Goal: Use online tool/utility: Utilize a website feature to perform a specific function

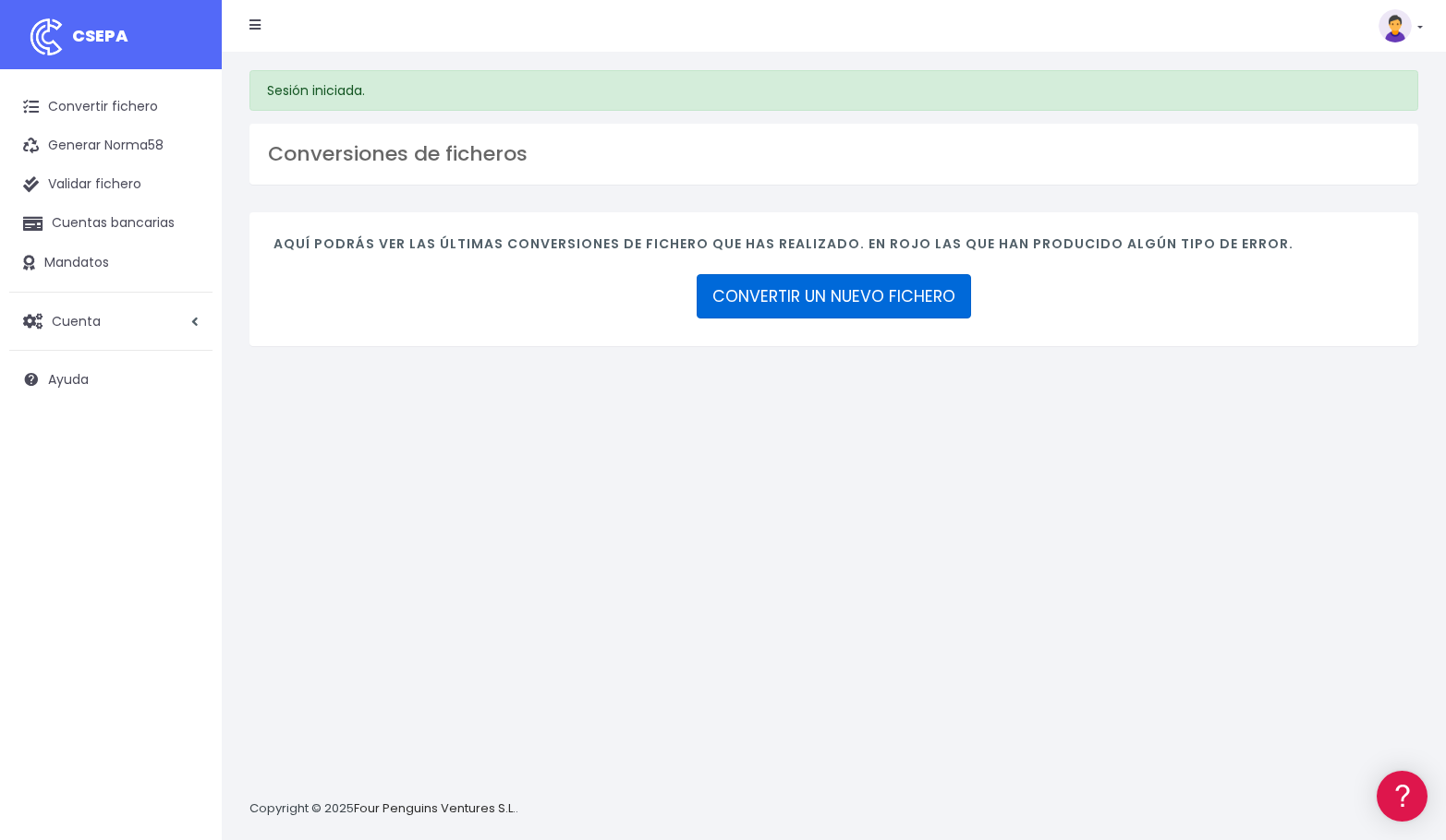
click at [798, 291] on link "CONVERTIR UN NUEVO FICHERO" at bounding box center [834, 296] width 275 height 45
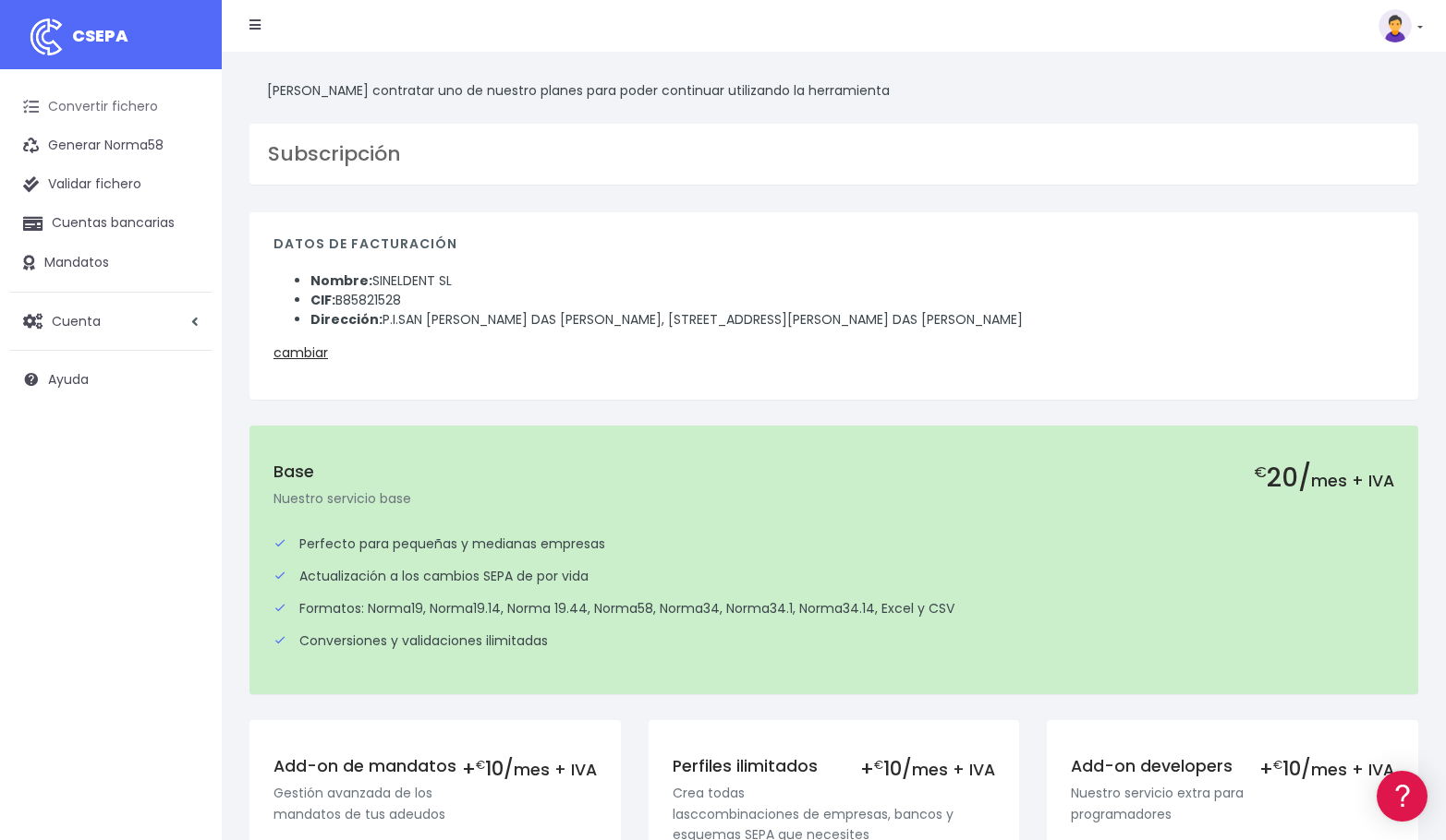
click at [105, 100] on link "Convertir fichero" at bounding box center [110, 107] width 203 height 39
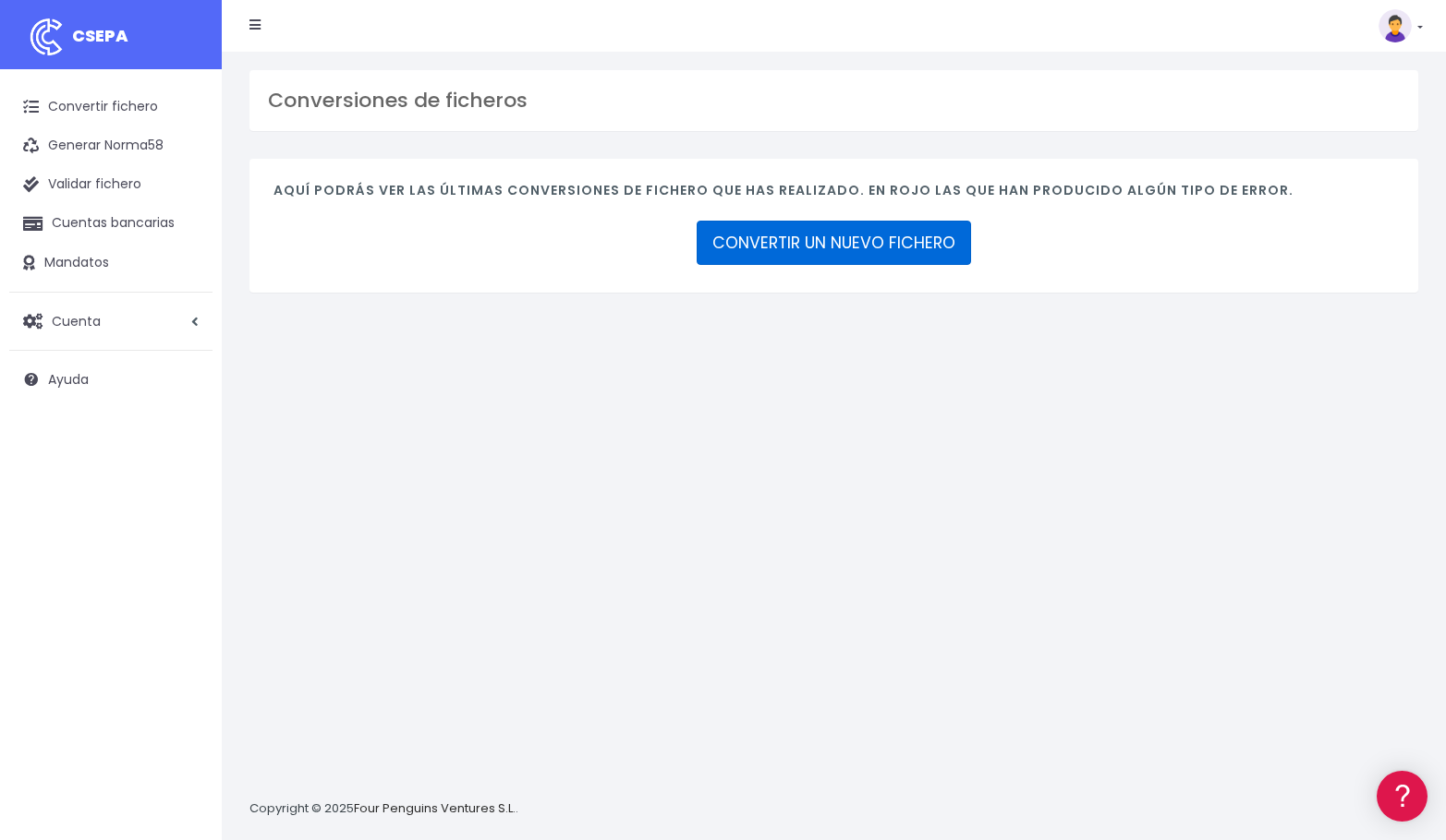
click at [854, 247] on link "CONVERTIR UN NUEVO FICHERO" at bounding box center [834, 243] width 275 height 45
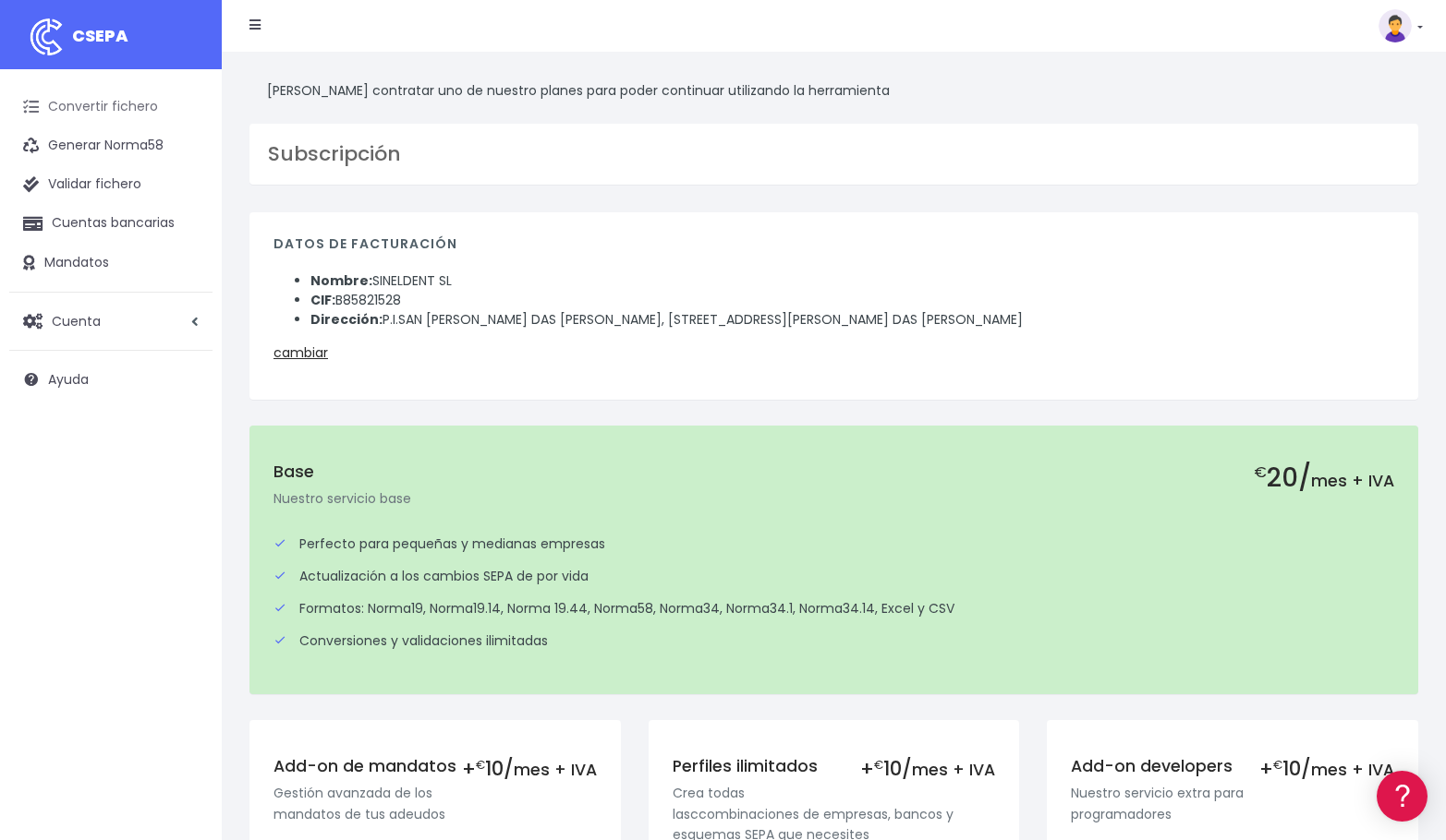
click at [120, 107] on link "Convertir fichero" at bounding box center [110, 107] width 203 height 39
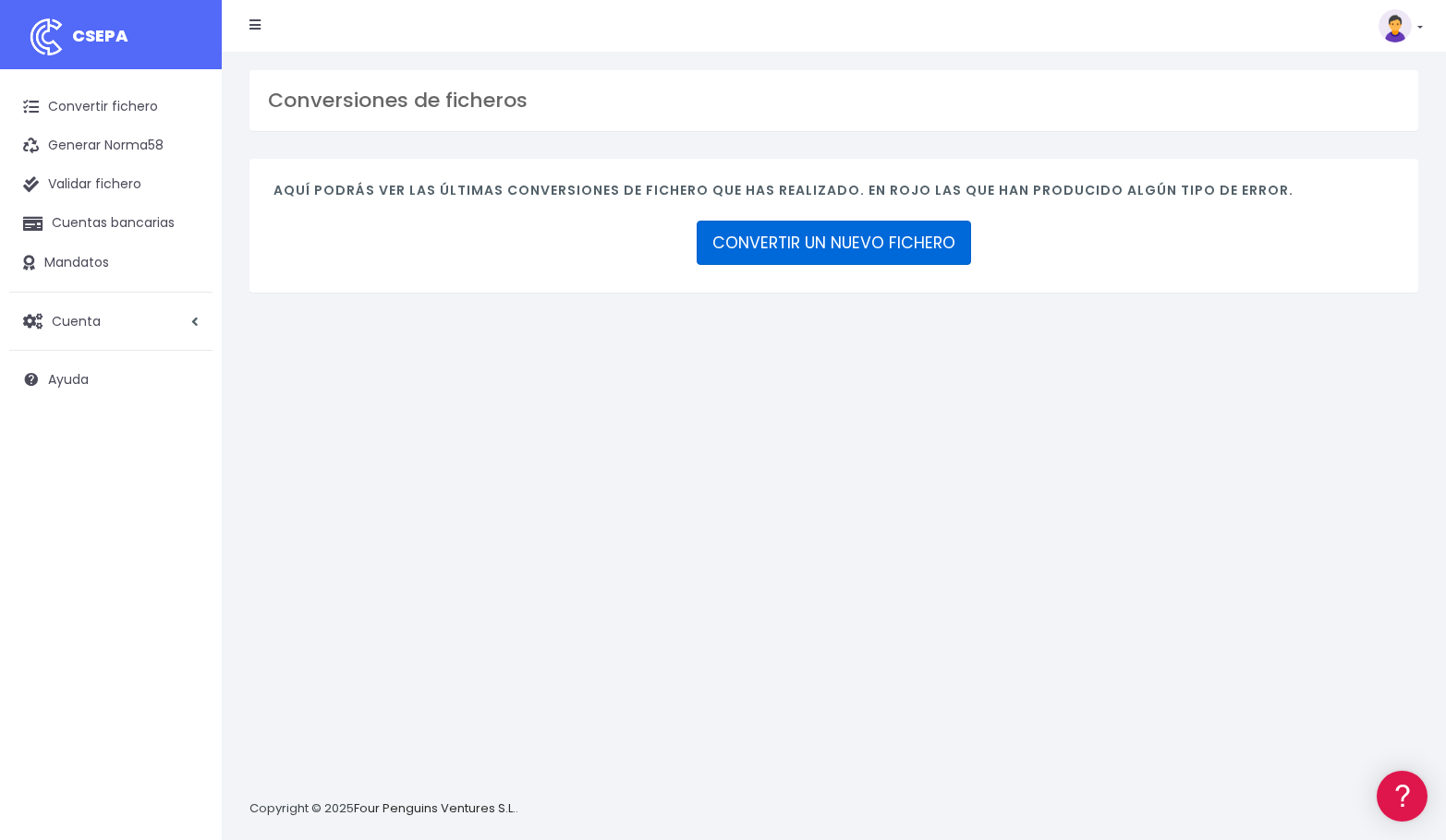
click at [842, 243] on link "CONVERTIR UN NUEVO FICHERO" at bounding box center [834, 243] width 275 height 45
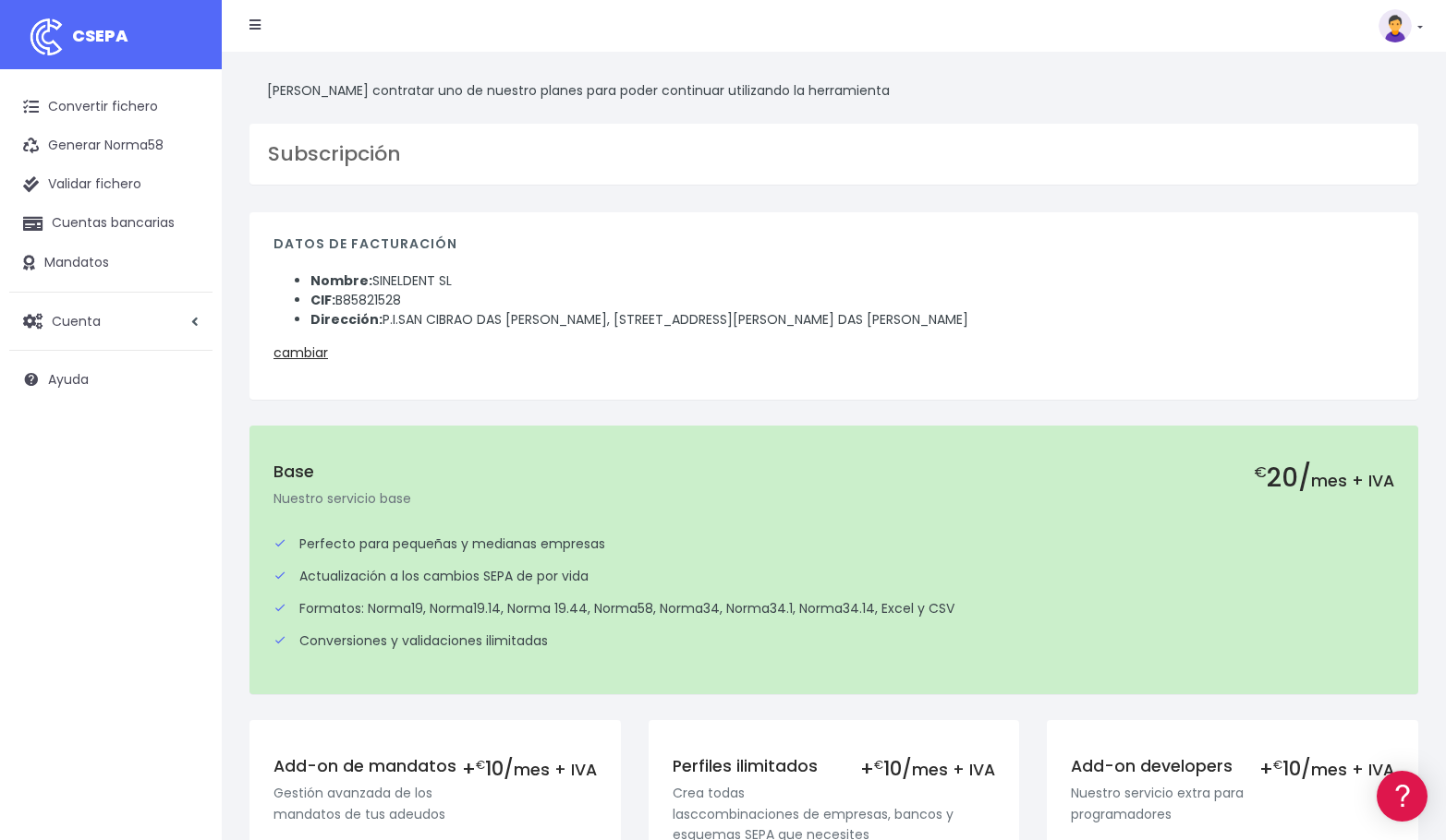
click at [98, 607] on div "Convertir fichero Generar Norma58 Validar fichero Cuentas bancarias Mandatos Cu…" at bounding box center [111, 658] width 222 height 1178
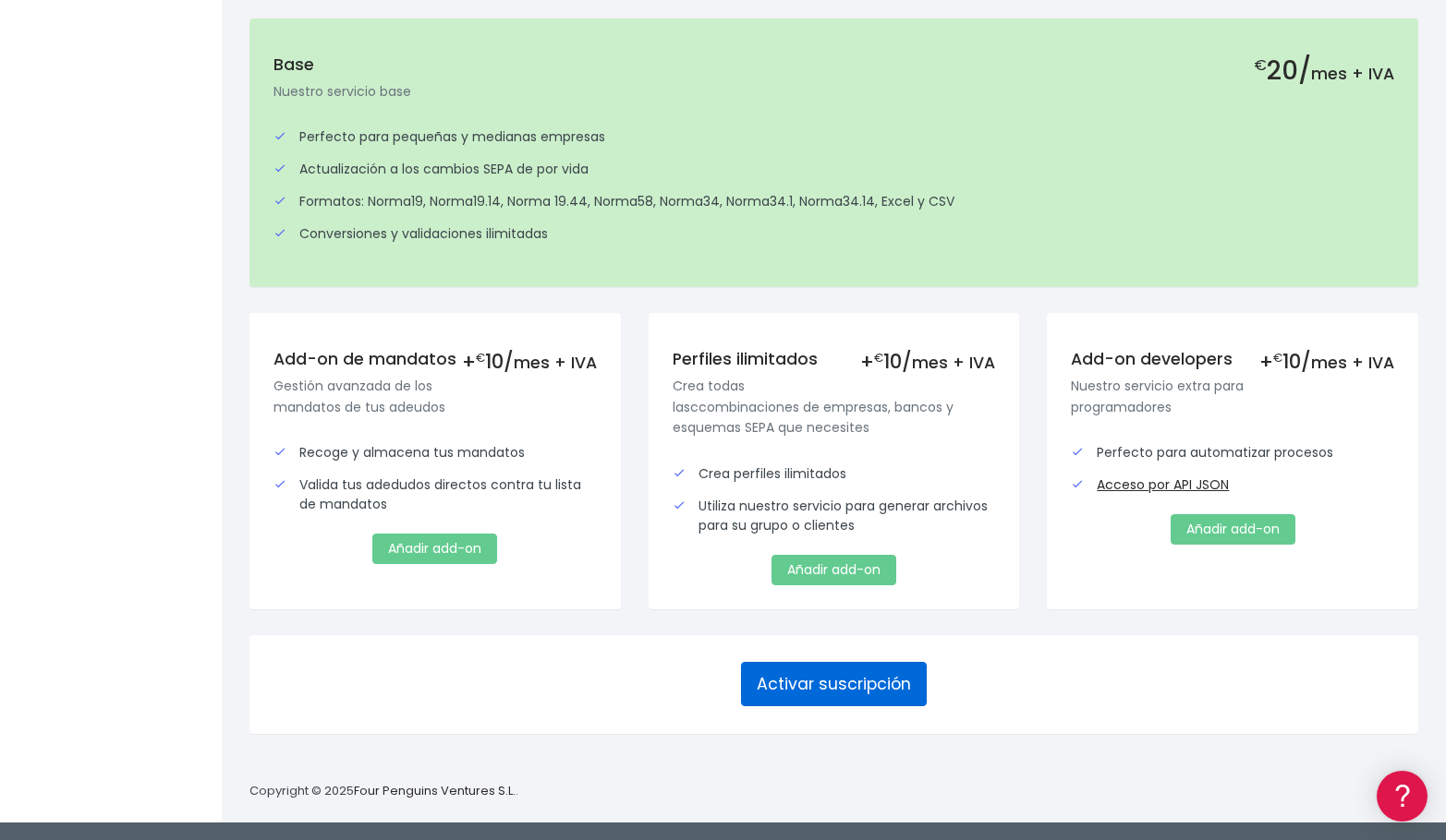
click at [877, 686] on button "Activar suscripción" at bounding box center [833, 683] width 185 height 45
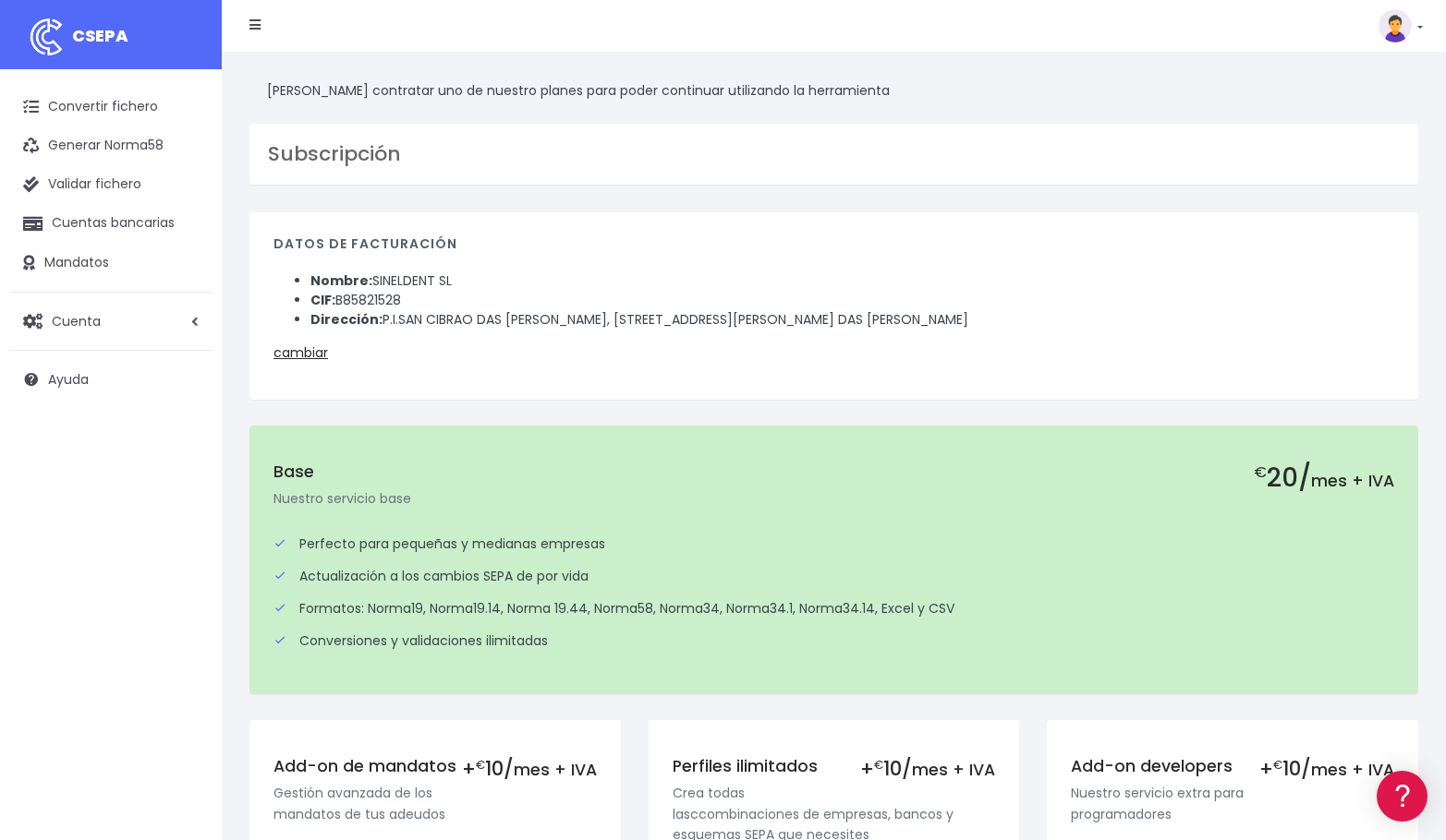
click at [1419, 23] on link at bounding box center [1400, 26] width 45 height 34
click at [1339, 255] on link "Salir" at bounding box center [1358, 256] width 128 height 34
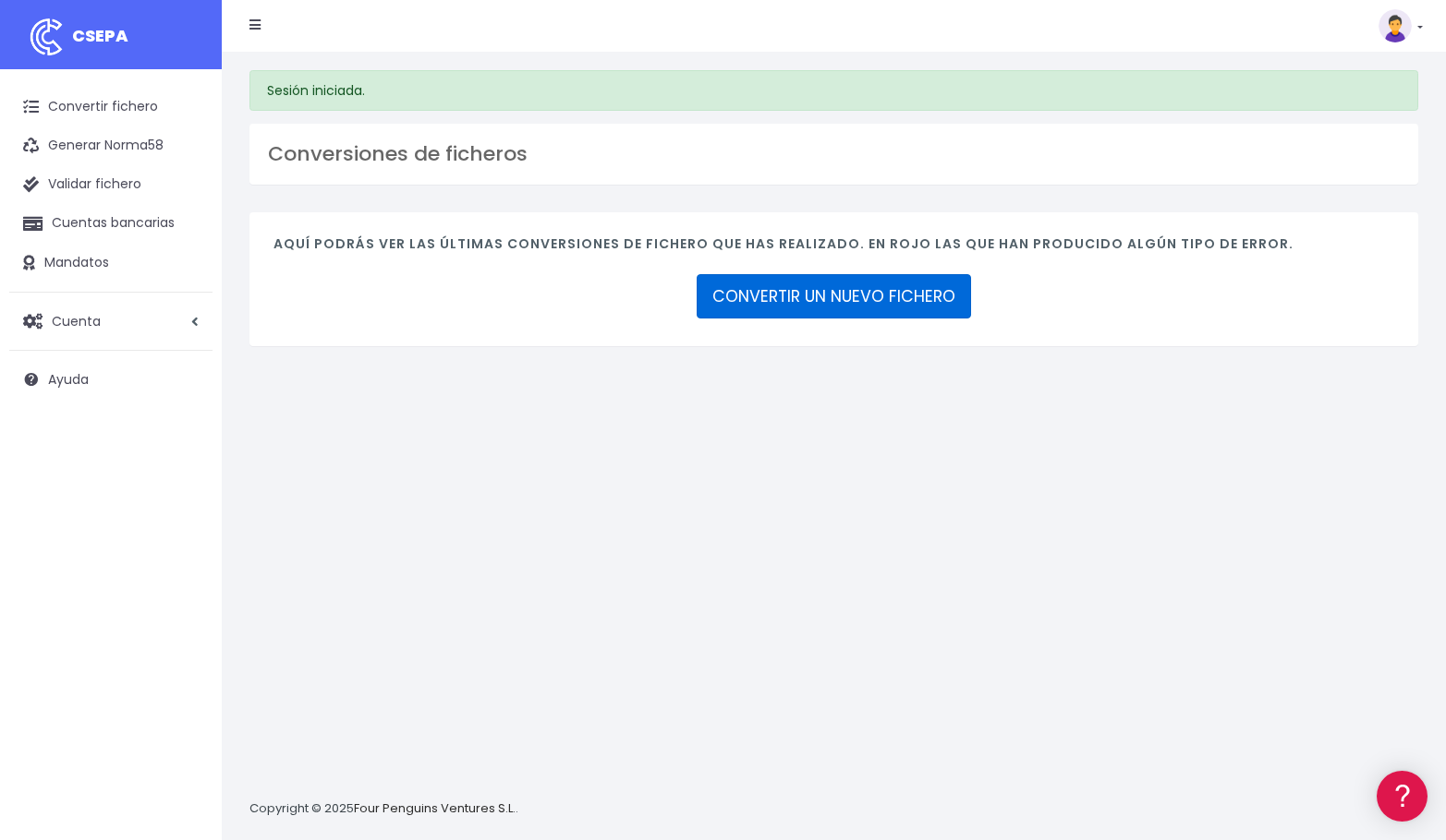
click at [862, 279] on link "CONVERTIR UN NUEVO FICHERO" at bounding box center [834, 296] width 275 height 45
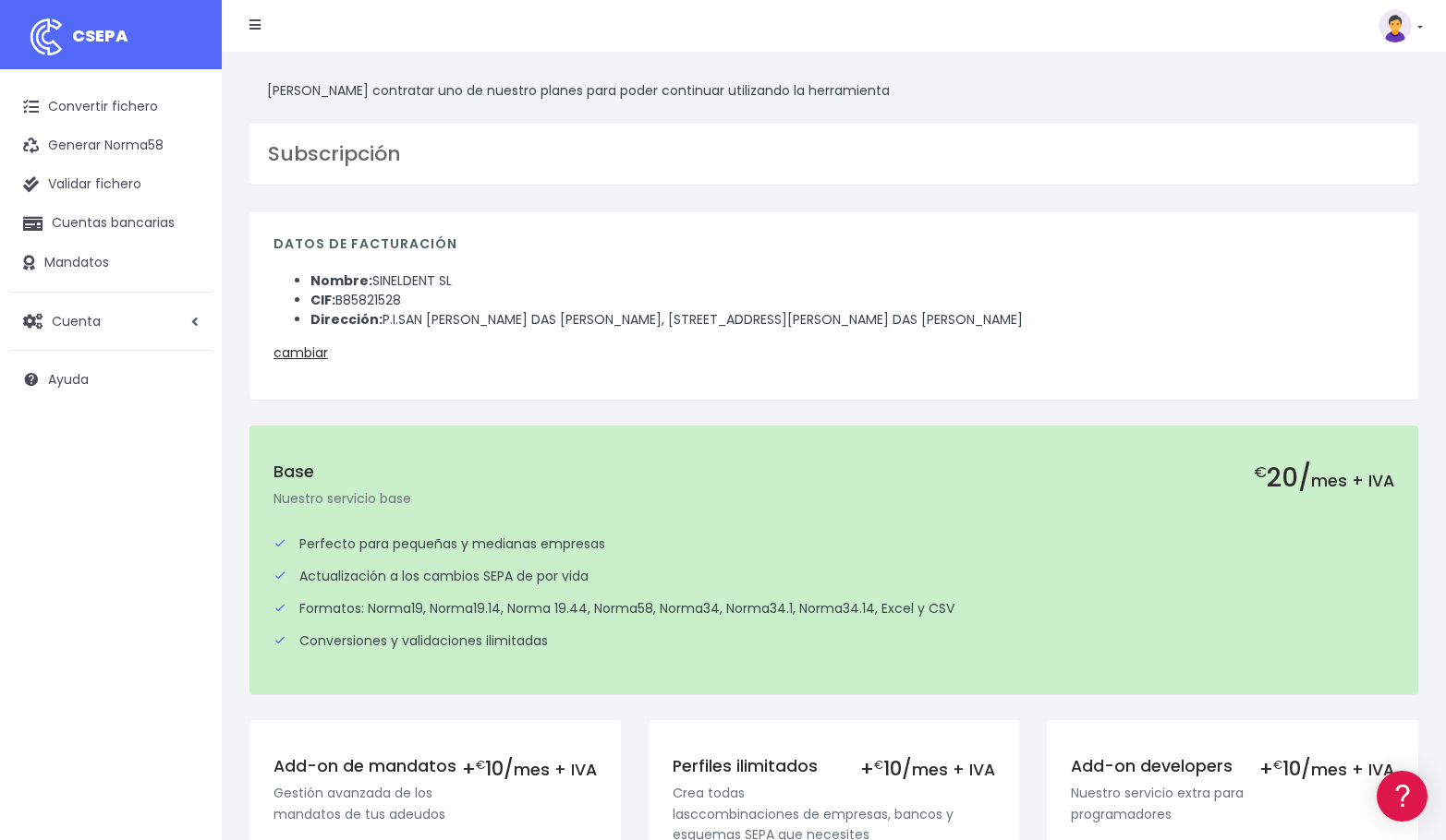
click at [408, 373] on div "Datos de facturación Nombre: SINELDENT SL CIF: B85821528 Dirección: P.I.SAN CIB…" at bounding box center [834, 305] width 1168 height 187
click at [497, 482] on div "Base Nuestro servicio base" at bounding box center [834, 485] width 1121 height 47
click at [487, 553] on div "Perfecto para pequeñas y medianas empresas" at bounding box center [834, 545] width 1121 height 20
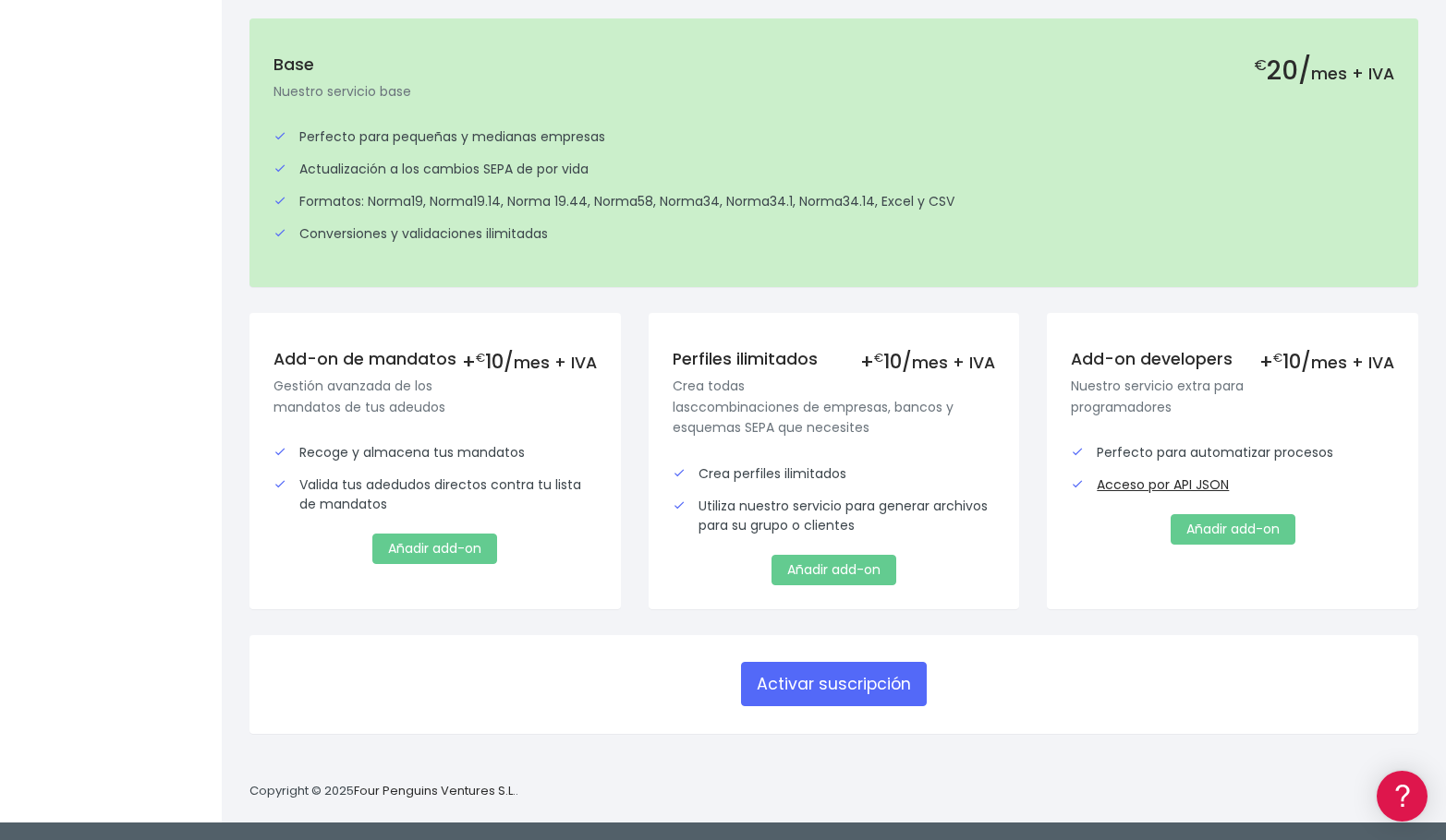
click at [432, 592] on div "+ € 10/ mes + IVA Add-on de mandatos Gestión avanzada de los mandatos de tus ad…" at bounding box center [435, 461] width 372 height 295
click at [499, 426] on div "+ € 10/ mes + IVA Add-on de mandatos Gestión avanzada de los mandatos de tus ad…" at bounding box center [435, 461] width 323 height 248
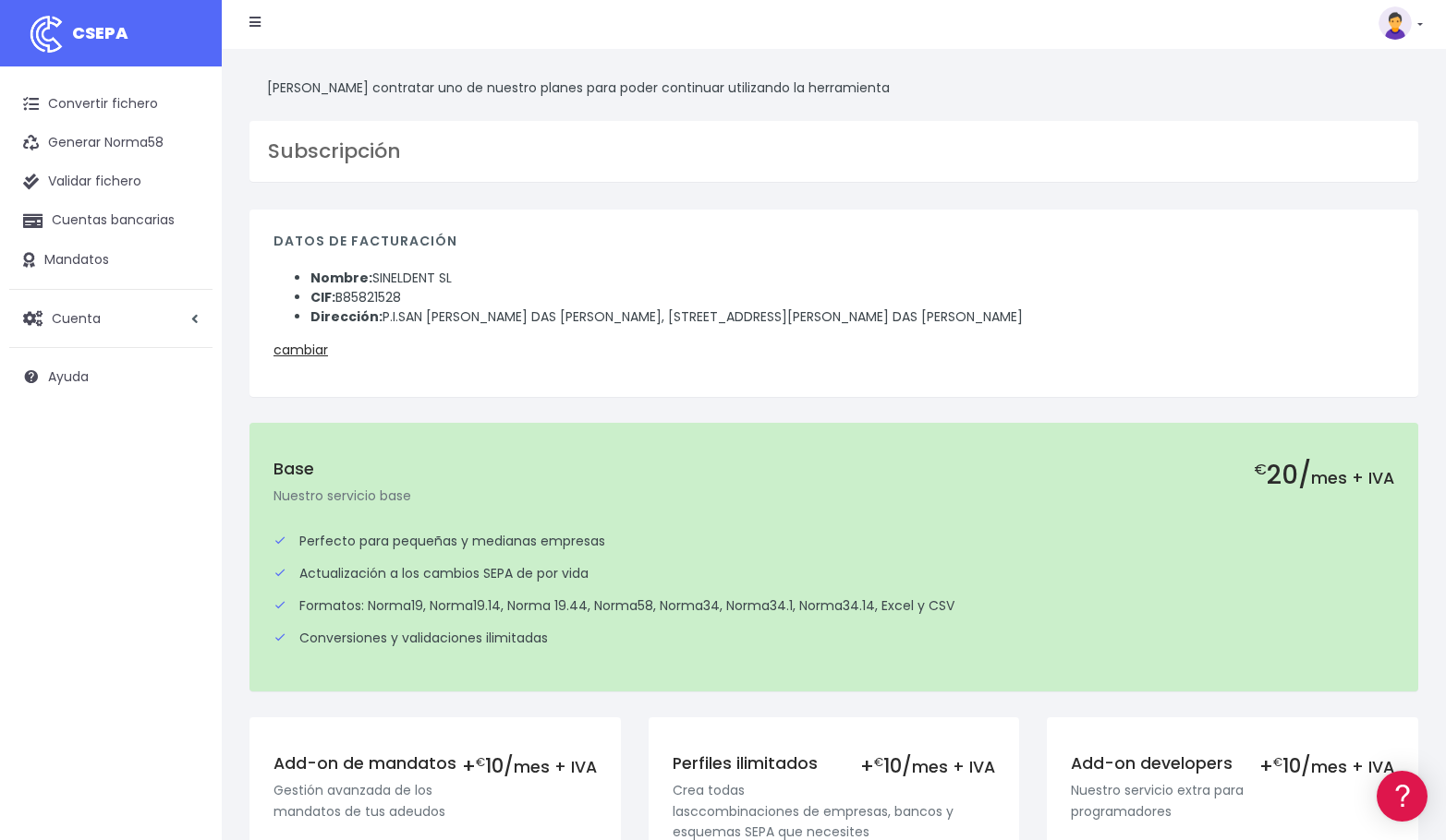
scroll to position [0, 0]
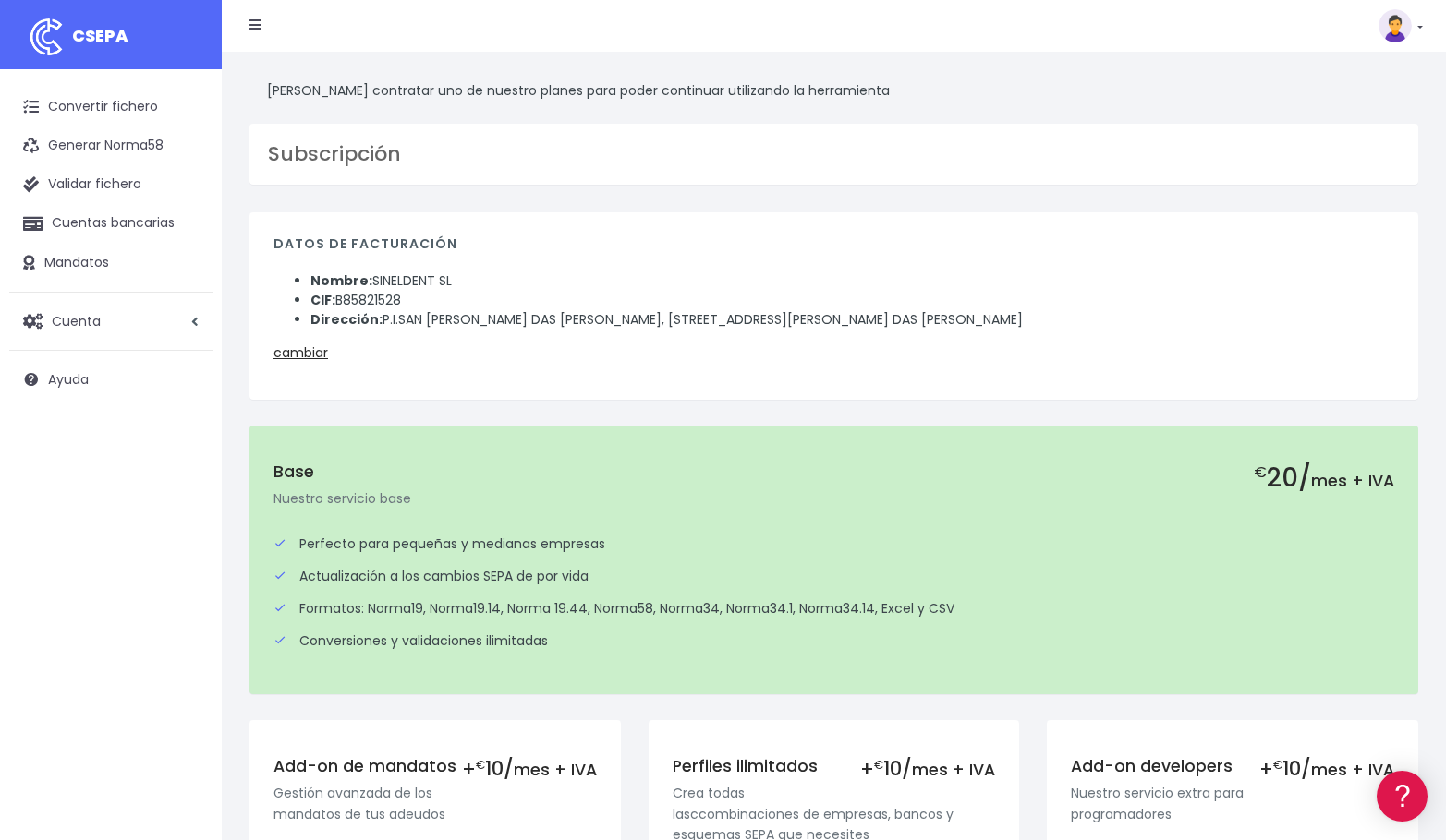
click at [369, 475] on h5 "Base" at bounding box center [834, 472] width 1121 height 20
click at [305, 348] on link "cambiar" at bounding box center [300, 353] width 55 height 19
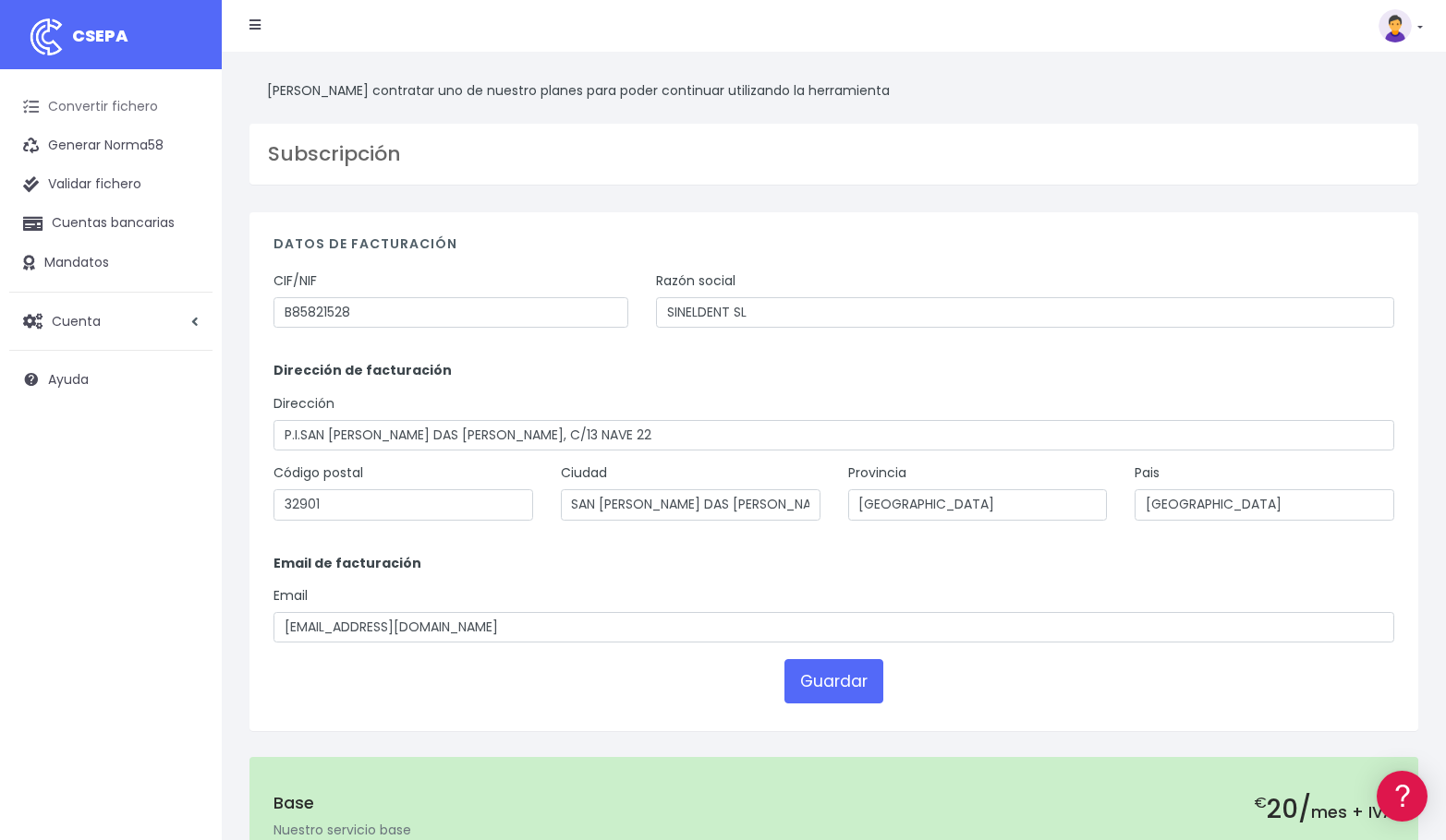
click at [99, 102] on link "Convertir fichero" at bounding box center [110, 107] width 203 height 39
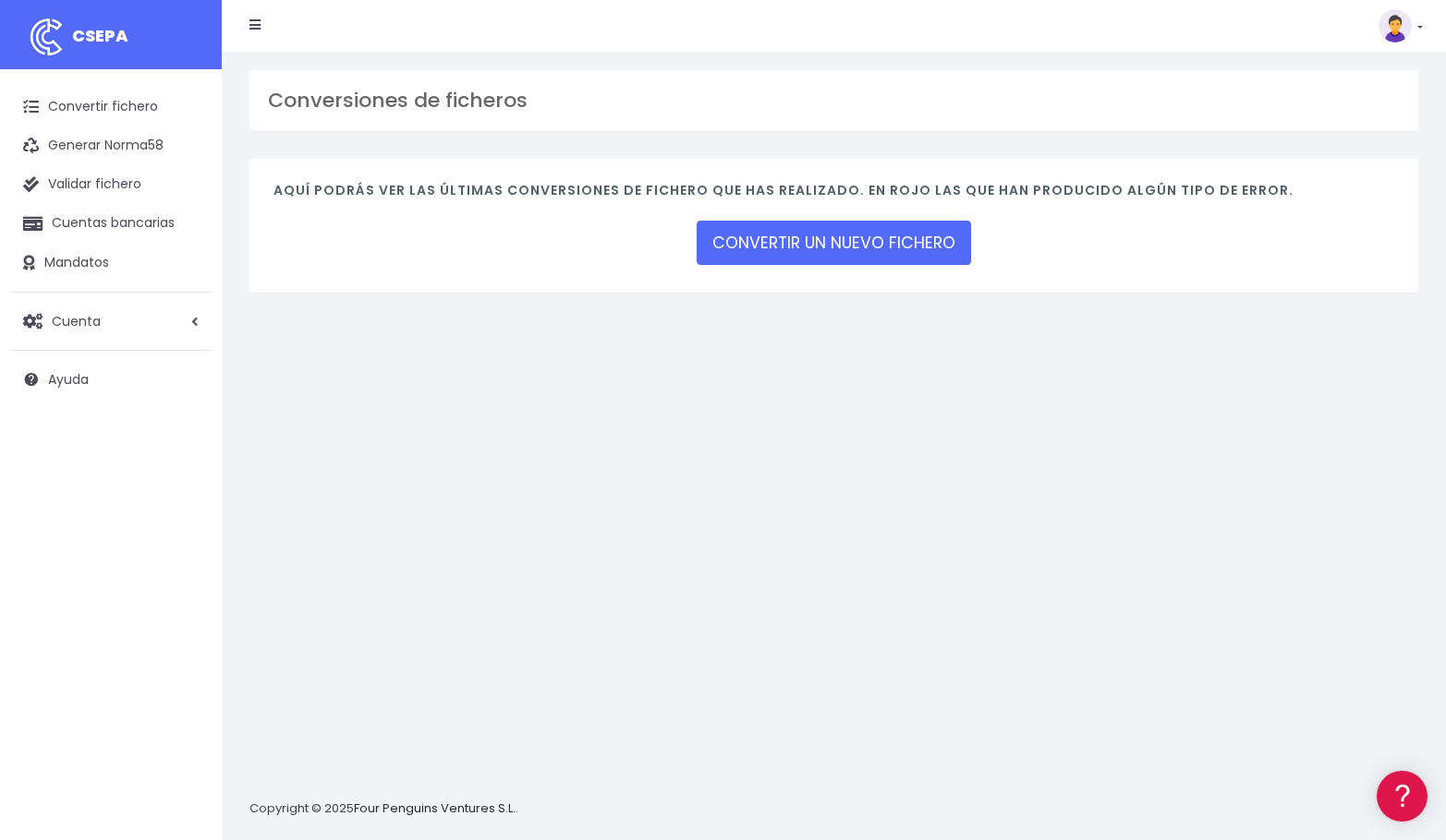
click at [1408, 31] on img at bounding box center [1395, 26] width 34 height 34
drag, startPoint x: 1326, startPoint y: 274, endPoint x: 1336, endPoint y: 250, distance: 26.0
click at [1327, 264] on ul "Suscripción Facturación API [GEOGRAPHIC_DATA] Salir" at bounding box center [1358, 168] width 129 height 224
click at [1336, 250] on ul "Suscripción Facturación API [GEOGRAPHIC_DATA] Salir" at bounding box center [1358, 168] width 129 height 224
click at [1414, 13] on link at bounding box center [1400, 26] width 45 height 34
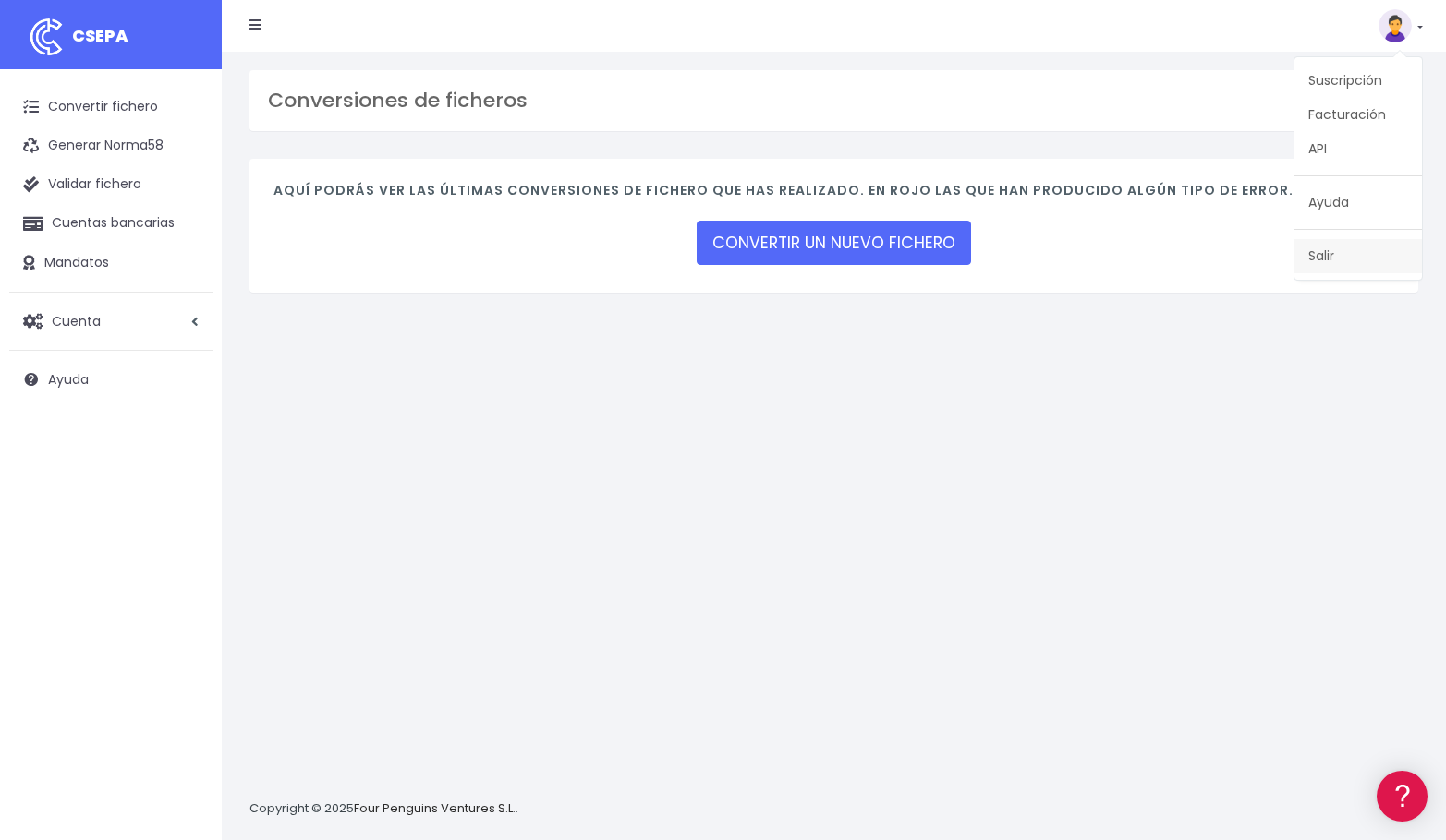
click at [1334, 259] on link "Salir" at bounding box center [1358, 256] width 128 height 34
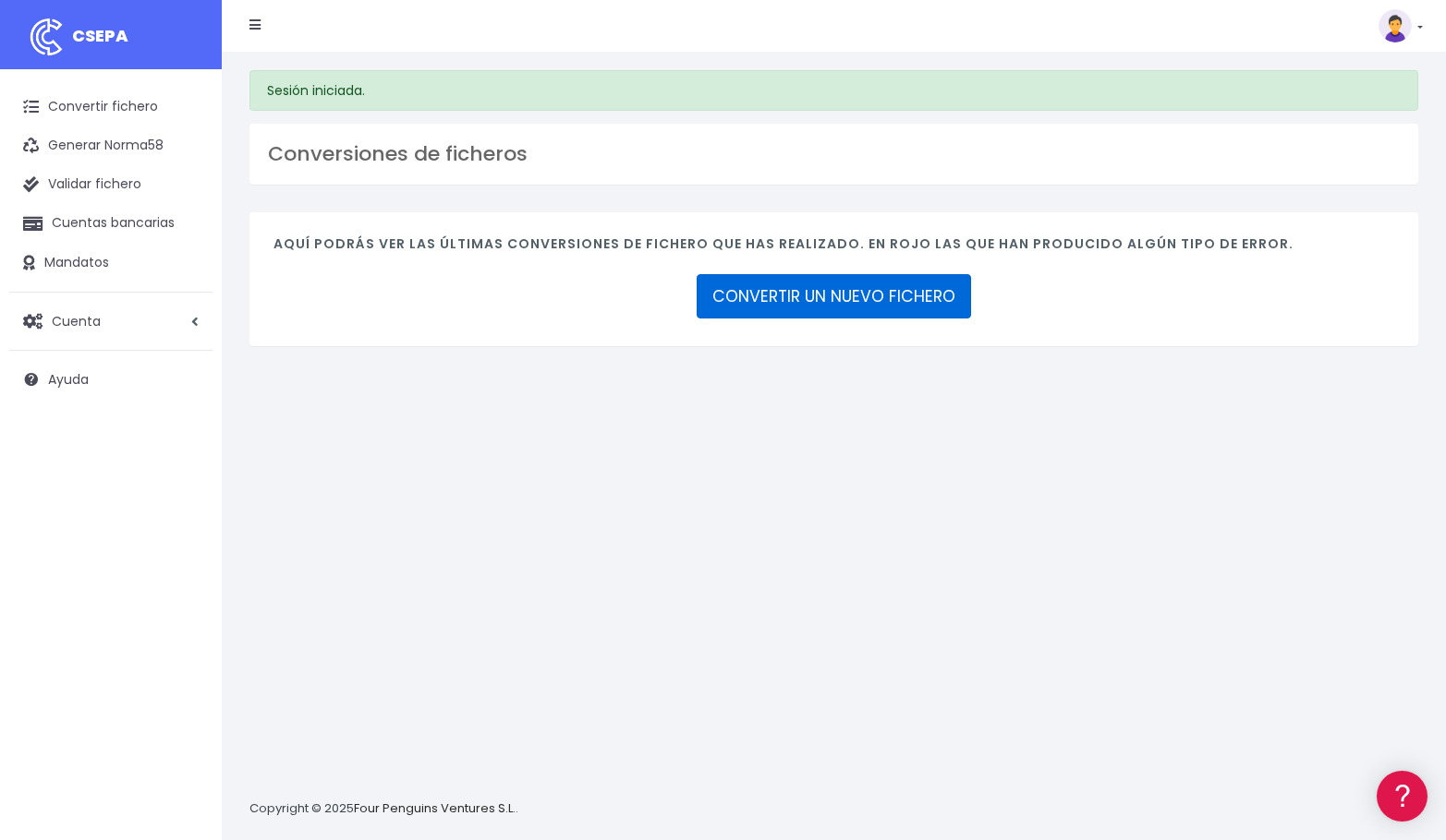
click at [802, 313] on link "CONVERTIR UN NUEVO FICHERO" at bounding box center [834, 296] width 275 height 45
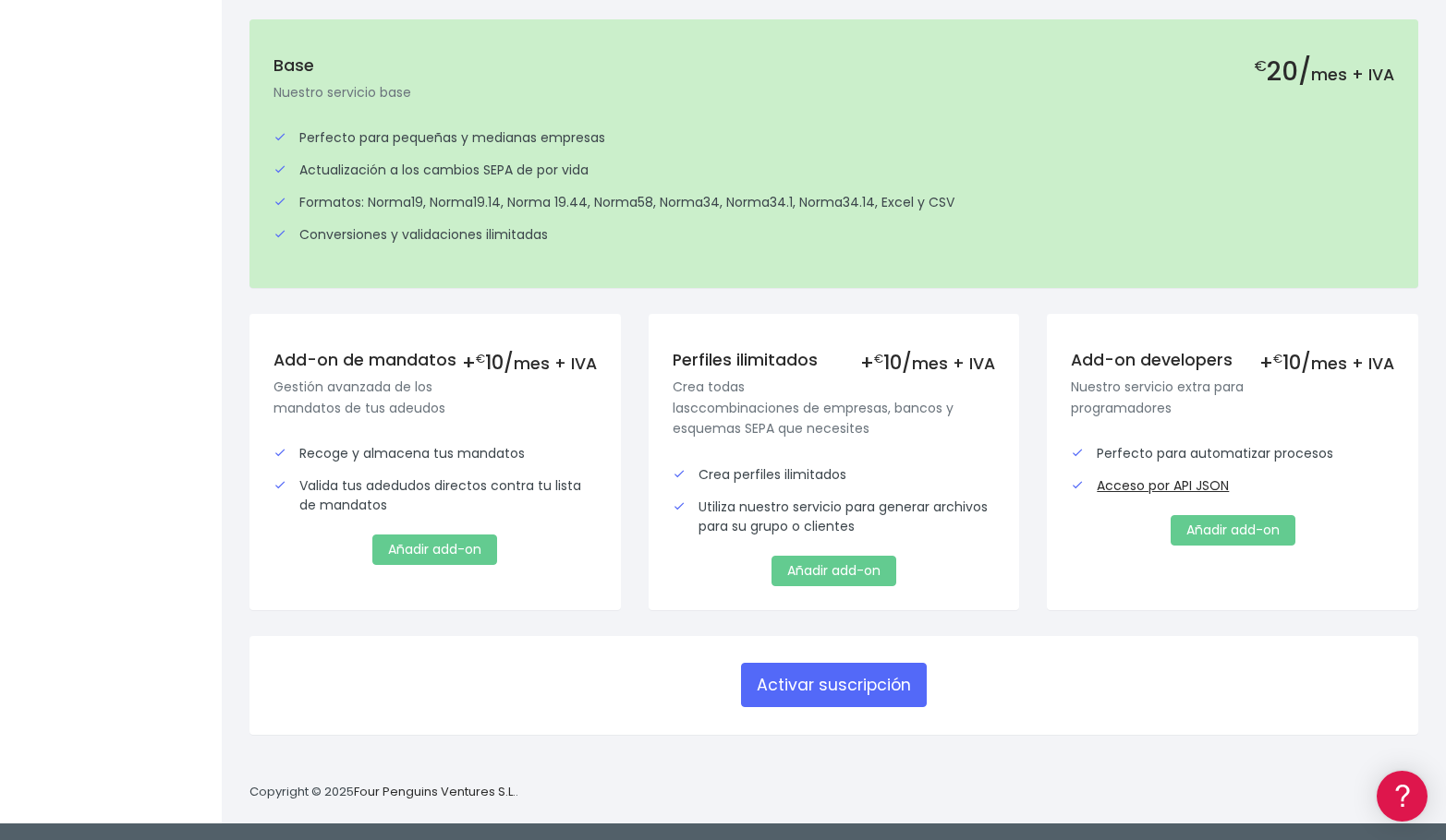
scroll to position [407, 0]
click at [522, 449] on div "Recoge y almacena tus mandatos" at bounding box center [435, 453] width 323 height 20
click at [809, 671] on button "Activar suscripción" at bounding box center [833, 683] width 185 height 45
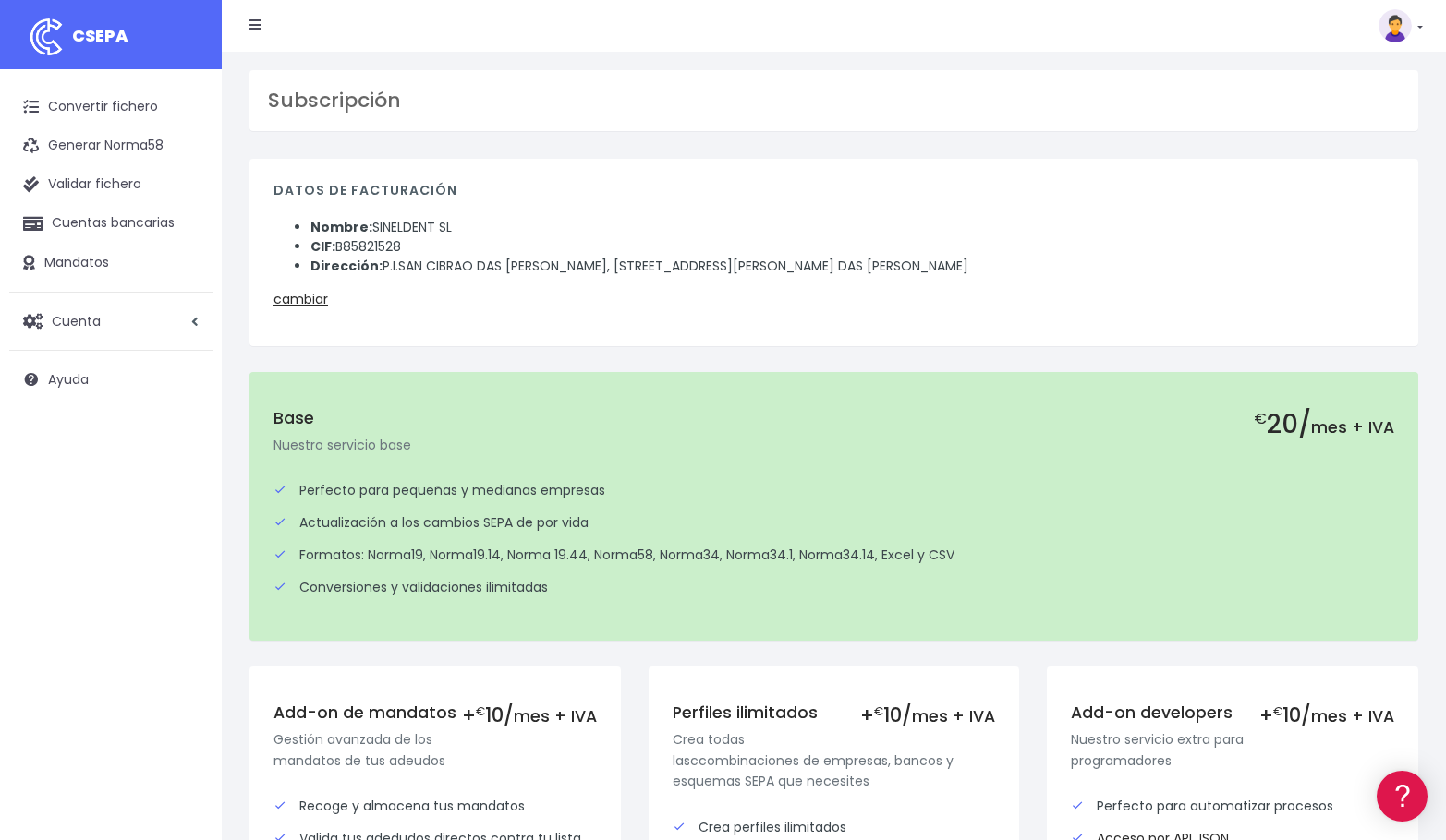
scroll to position [354, 0]
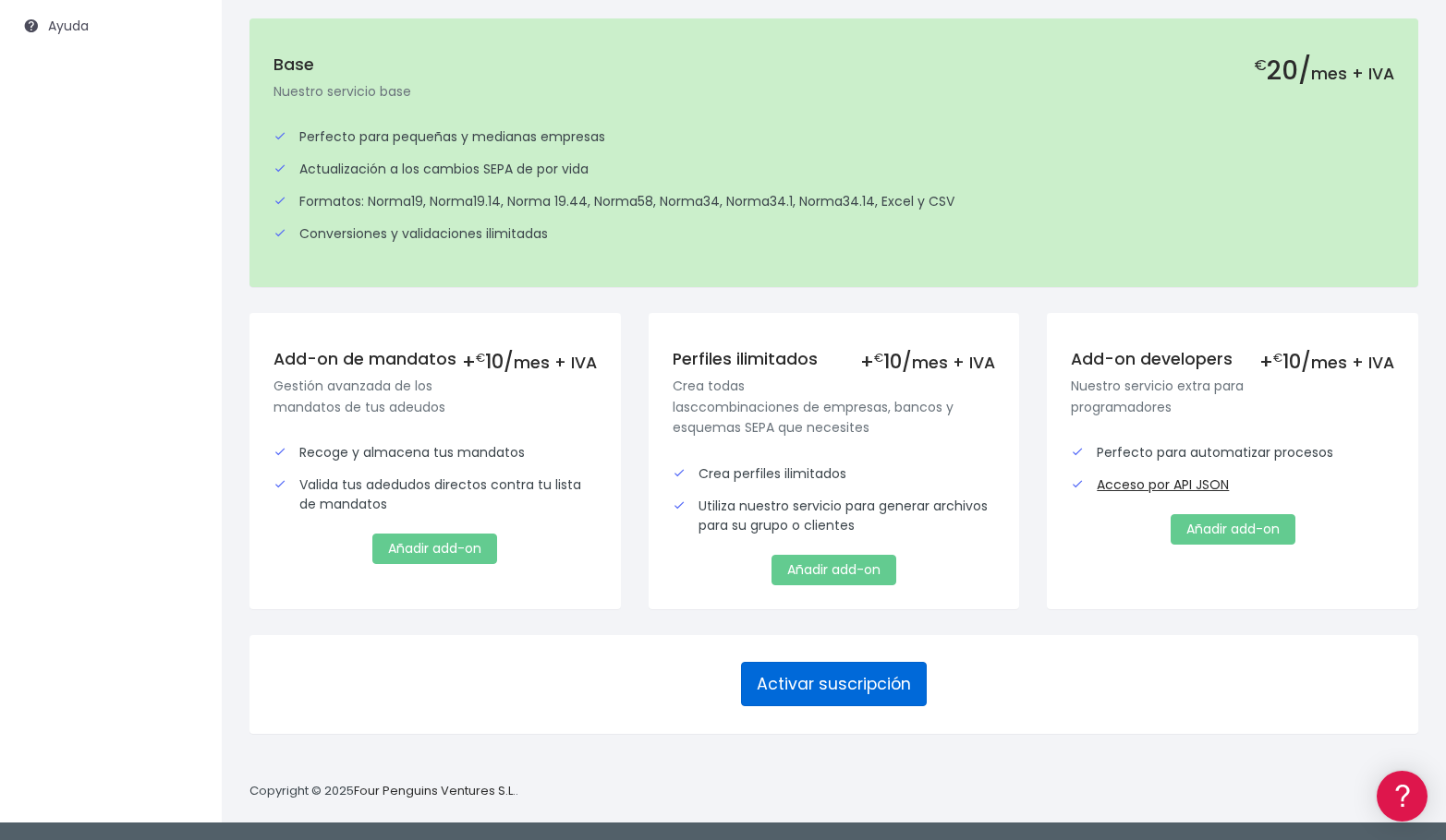
click at [889, 691] on button "Activar suscripción" at bounding box center [833, 683] width 185 height 45
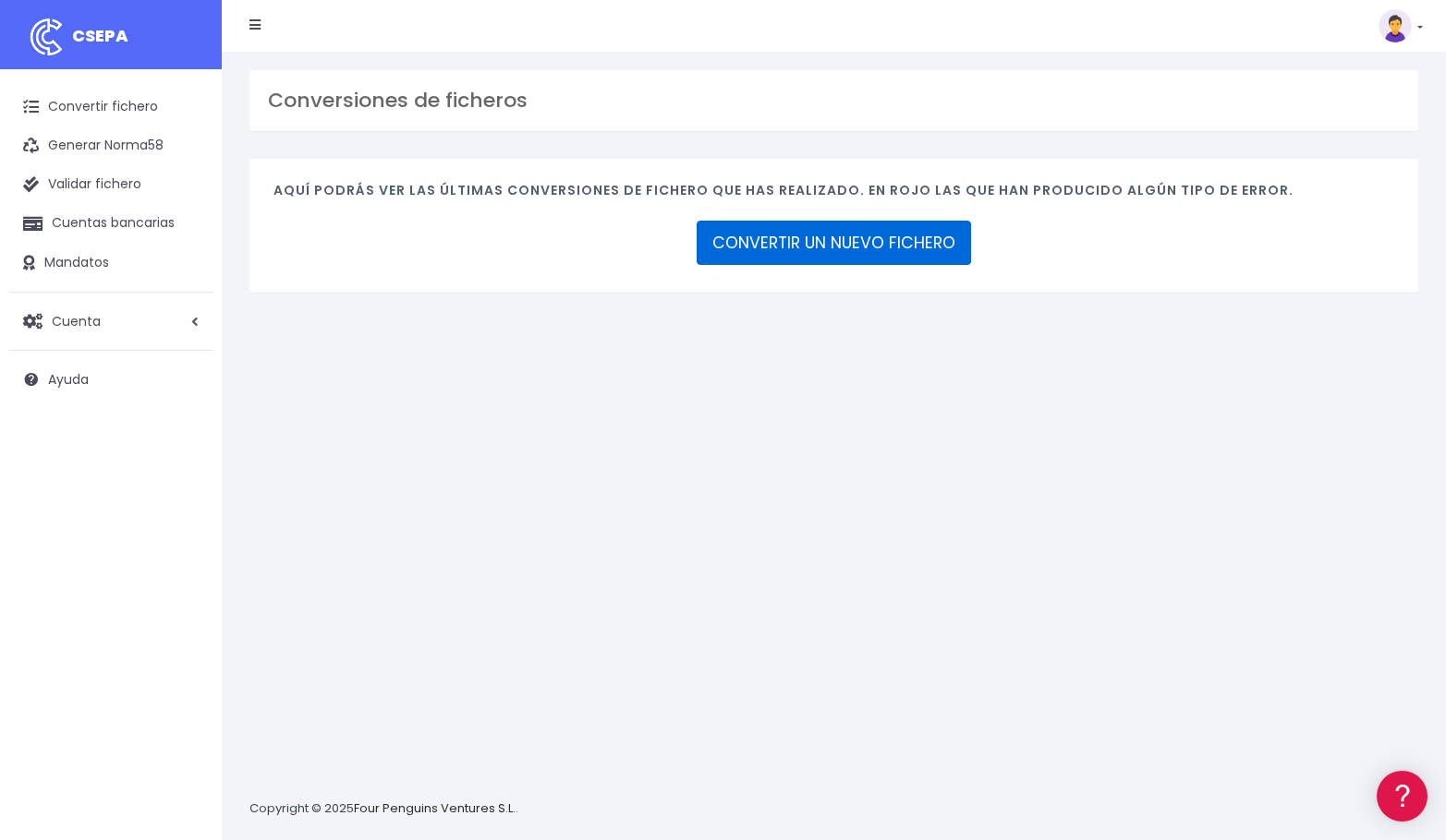
click at [754, 243] on link "CONVERTIR UN NUEVO FICHERO" at bounding box center [834, 243] width 275 height 45
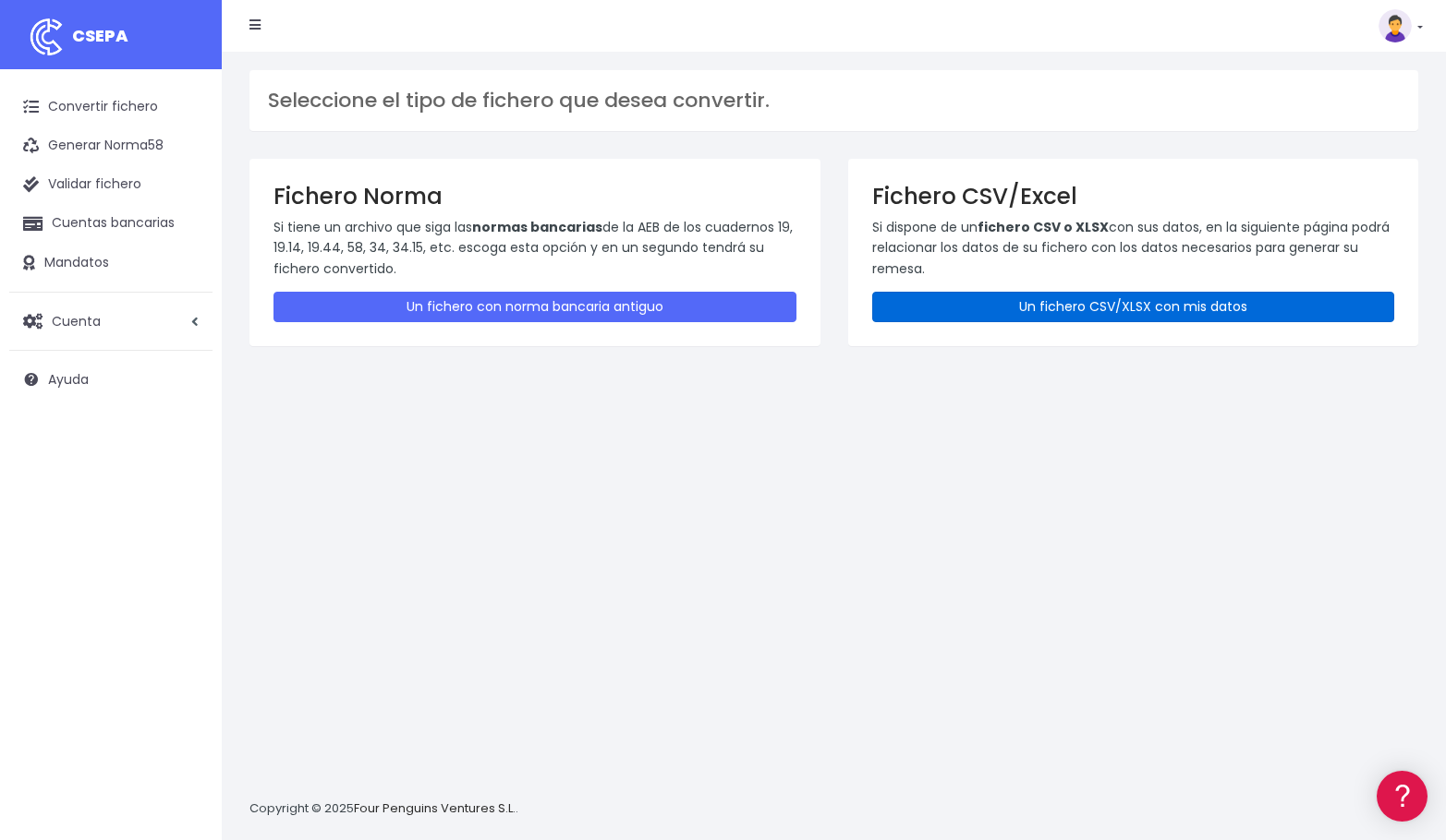
click at [1010, 292] on link "Un fichero CSV/XLSX con mis datos" at bounding box center [1134, 307] width 523 height 31
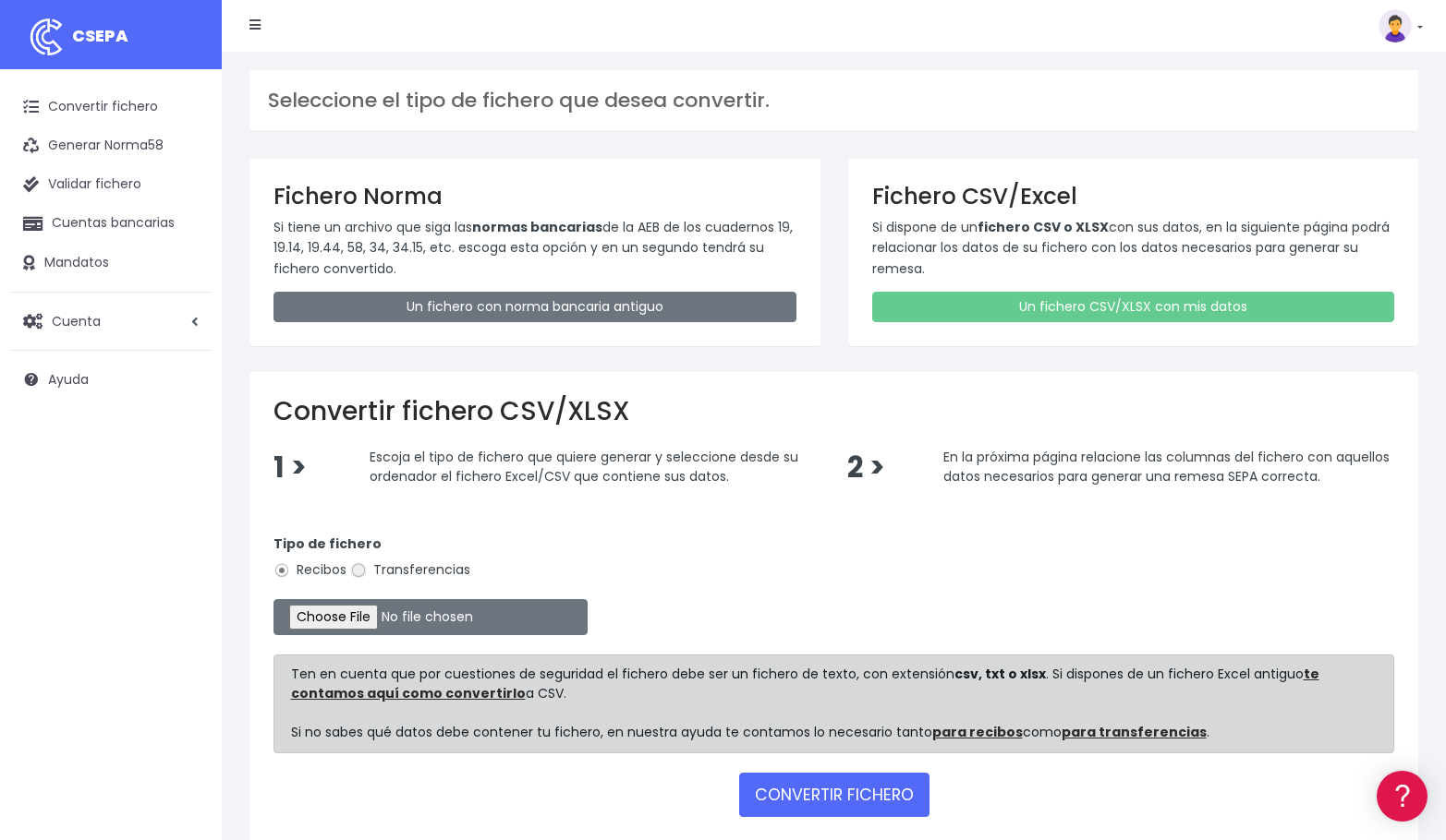
click at [354, 572] on input "Transferencias" at bounding box center [358, 571] width 17 height 17
radio input "true"
click at [385, 622] on input "file" at bounding box center [430, 617] width 314 height 36
type input "C:\fakepath\Phcc090925.xlsx"
click at [837, 785] on button "CONVERTIR FICHERO" at bounding box center [834, 794] width 190 height 45
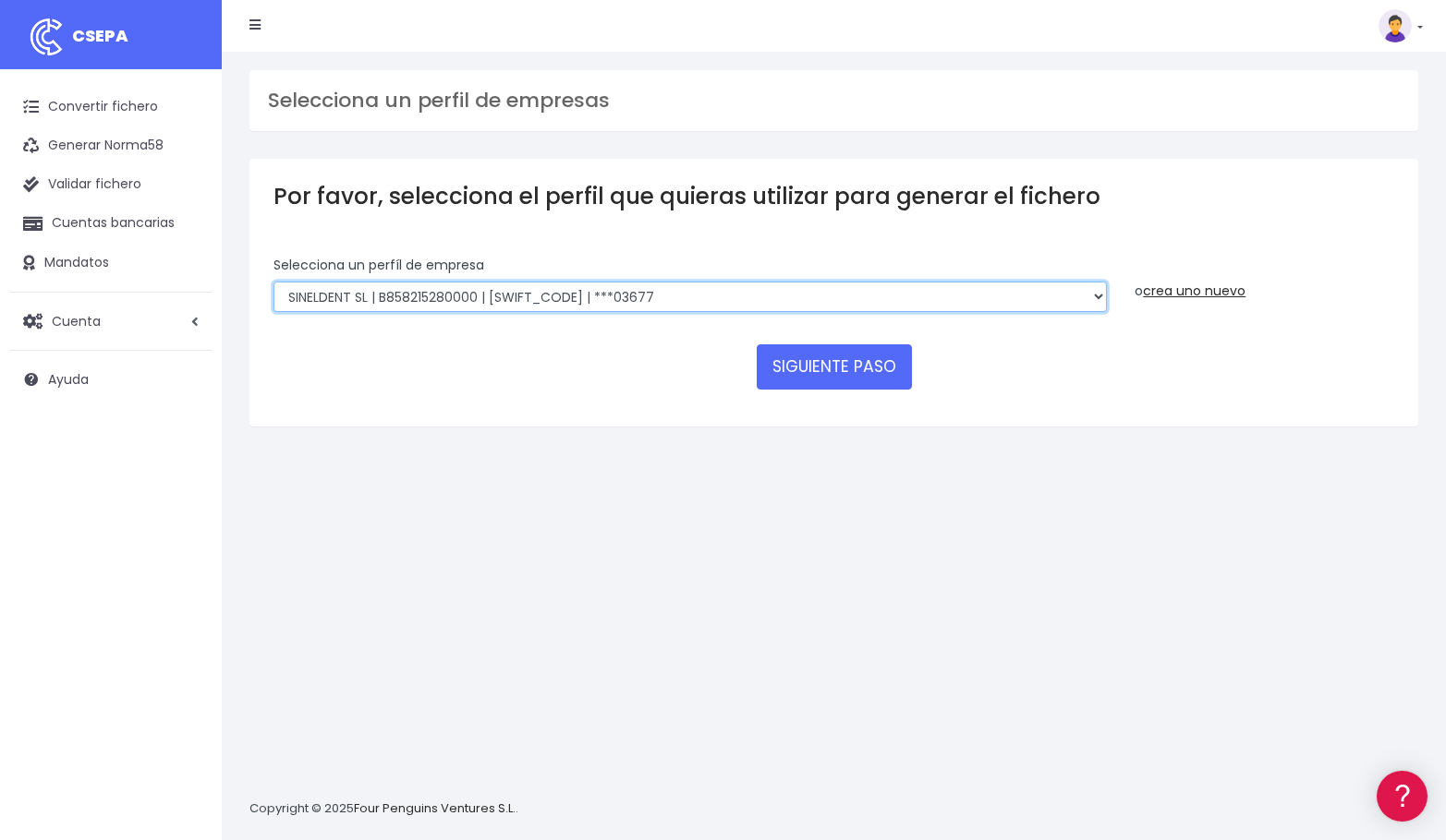
click at [395, 295] on select "EDESDEV | B32353443 | CAIXESBBXXX | ***22399 SINELDENT | B85821528 | CAIXESBBXX…" at bounding box center [690, 297] width 834 height 32
select select "1838"
click at [274, 281] on select "EDESDEV | B32353443 | [SWIFT_CODE] | ***22399 SINELDENT | B85821528 | [SWIFT_CO…" at bounding box center [690, 297] width 834 height 32
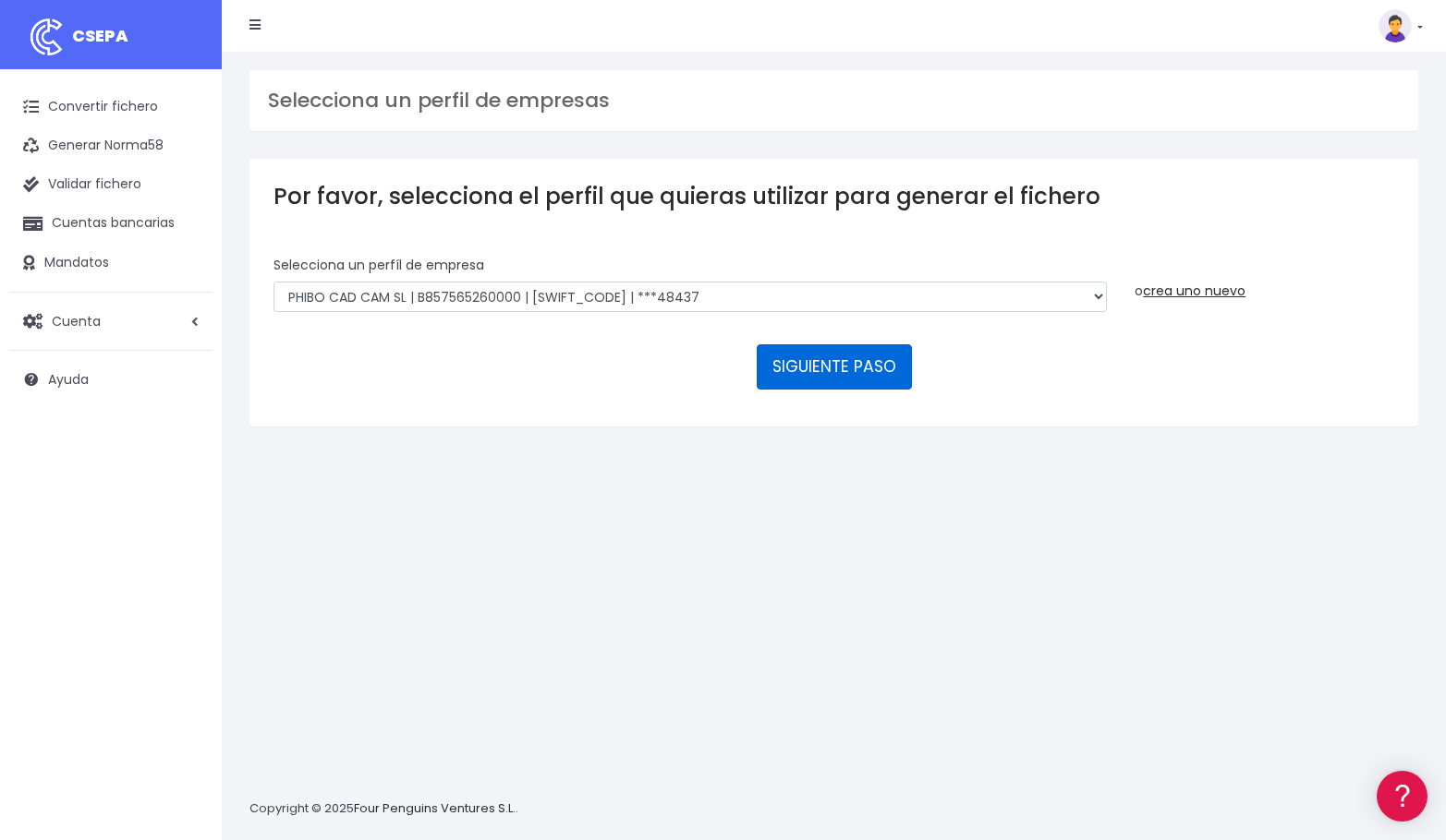
click at [801, 358] on button "SIGUIENTE PASO" at bounding box center [834, 367] width 156 height 45
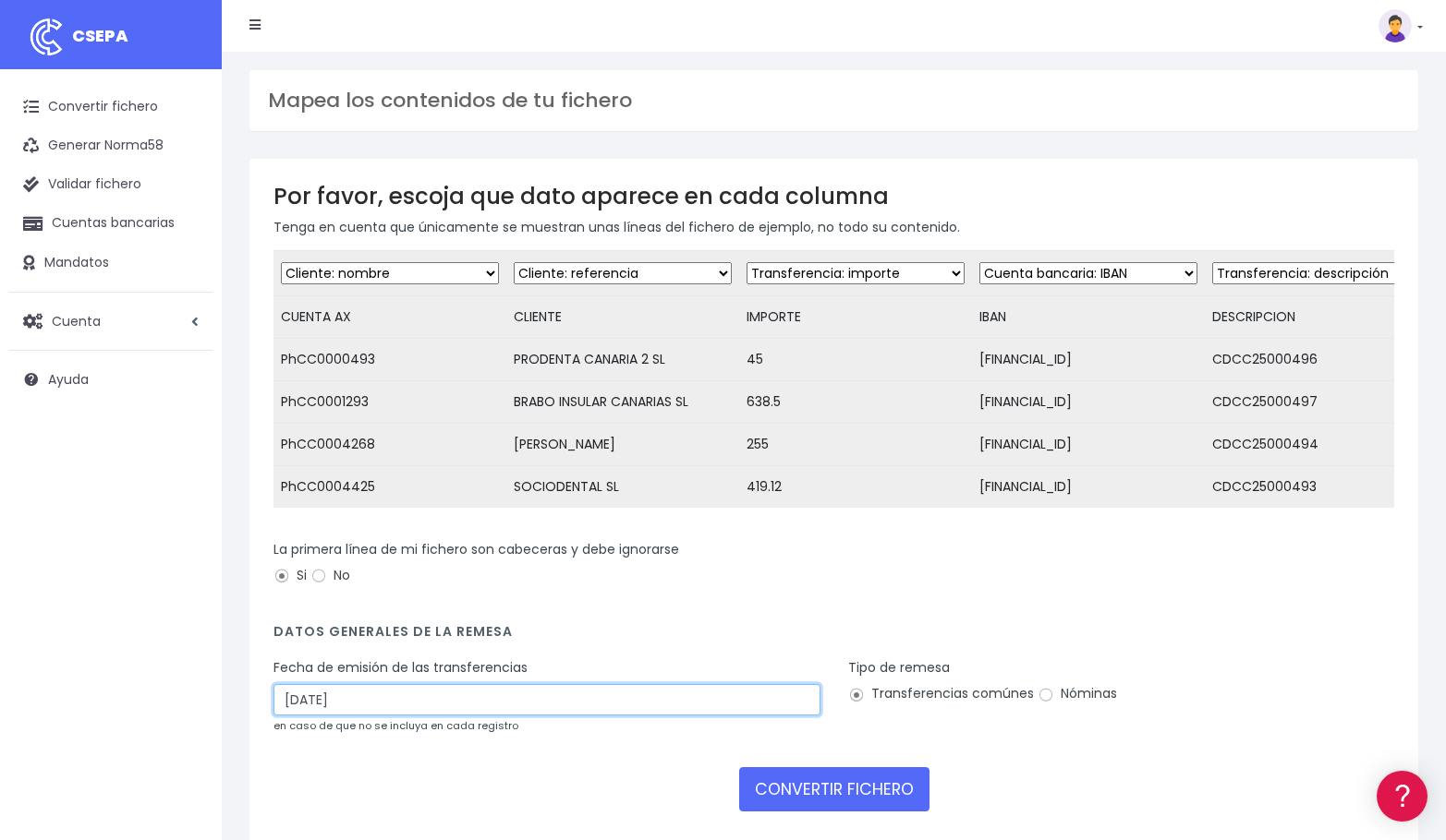
click at [384, 715] on input "[DATE]" at bounding box center [547, 700] width 547 height 32
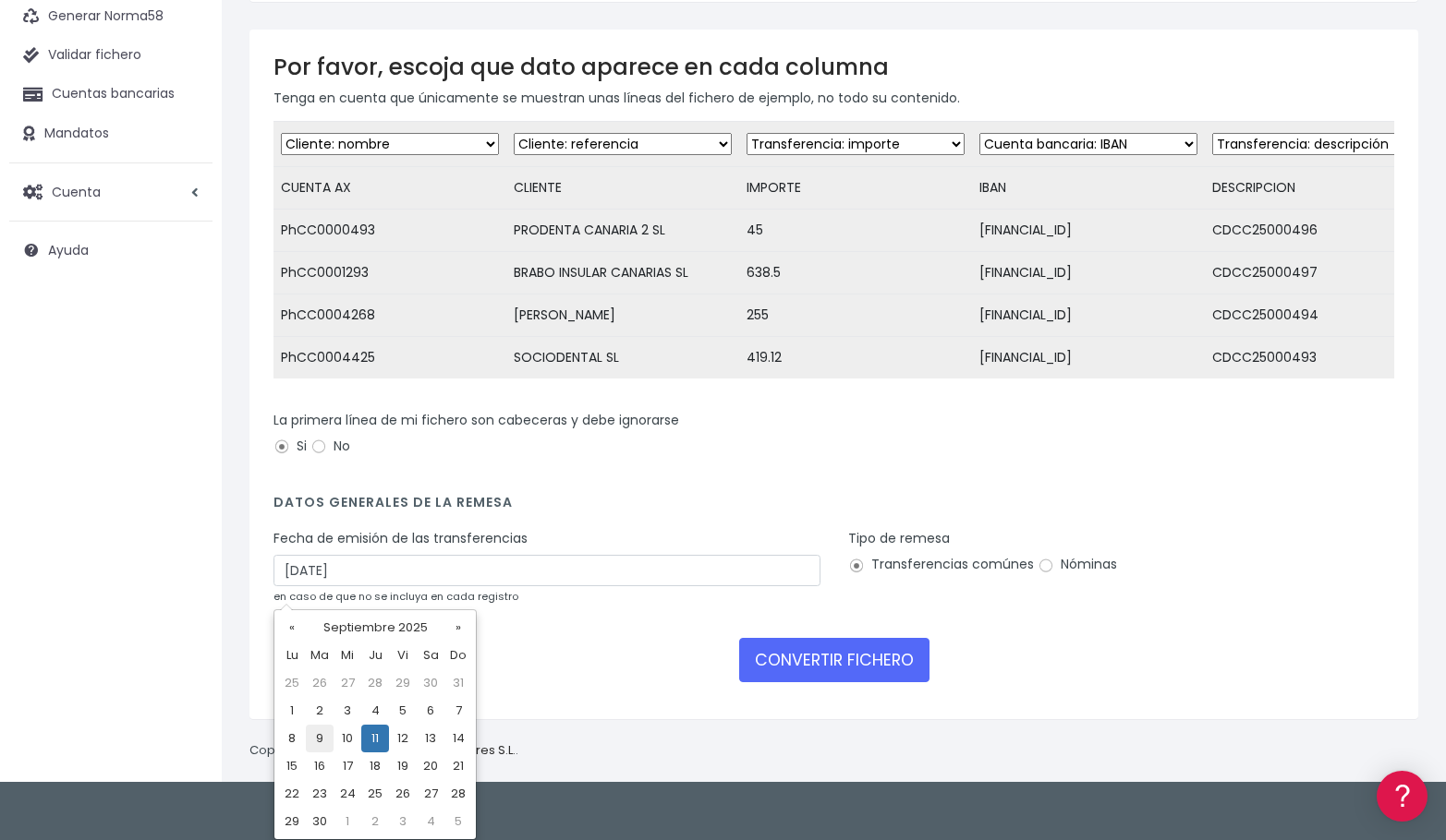
click at [320, 735] on td "9" at bounding box center [319, 739] width 28 height 28
type input "[DATE]"
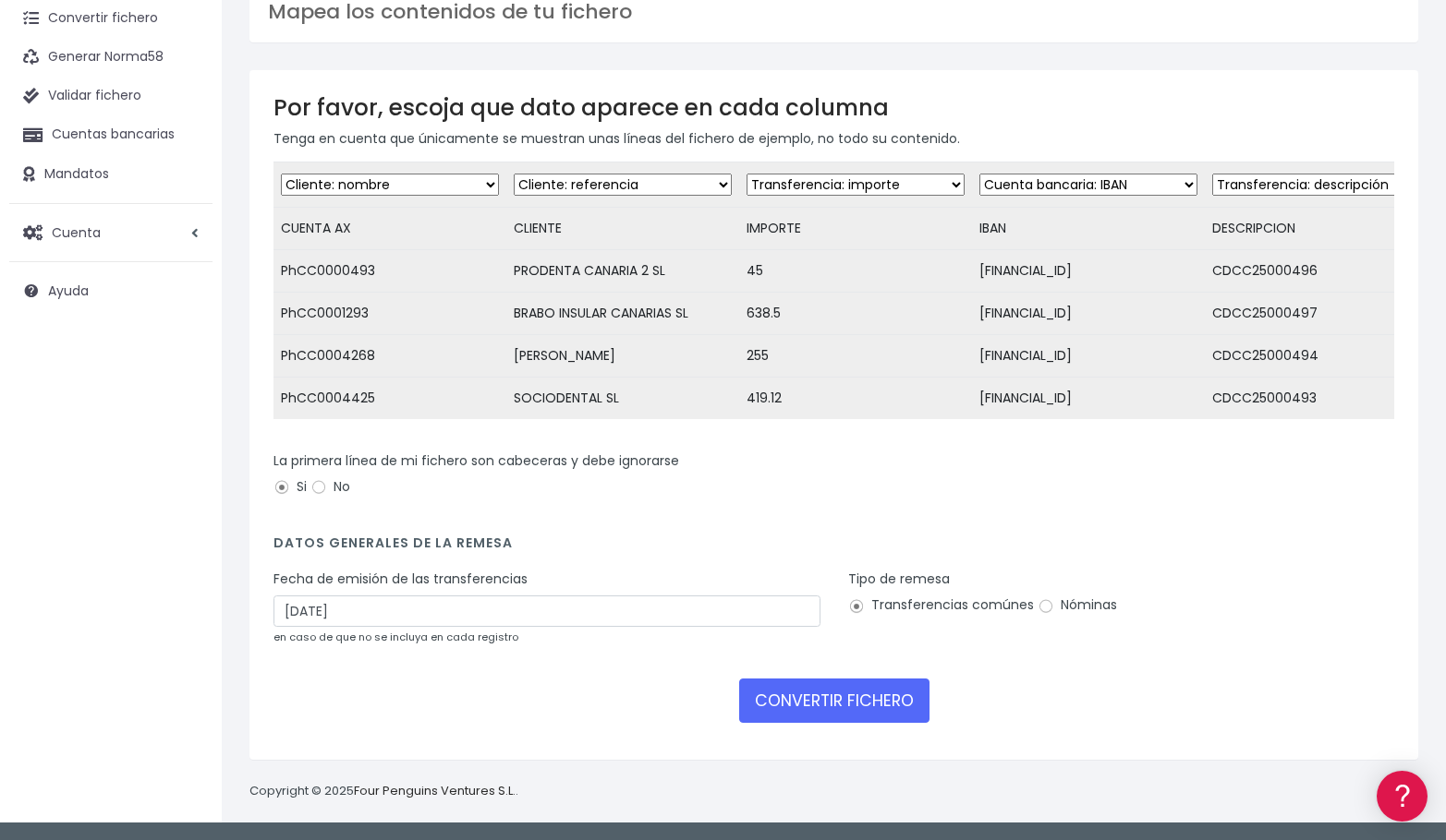
scroll to position [102, 0]
click at [812, 688] on button "CONVERTIR FICHERO" at bounding box center [834, 700] width 190 height 45
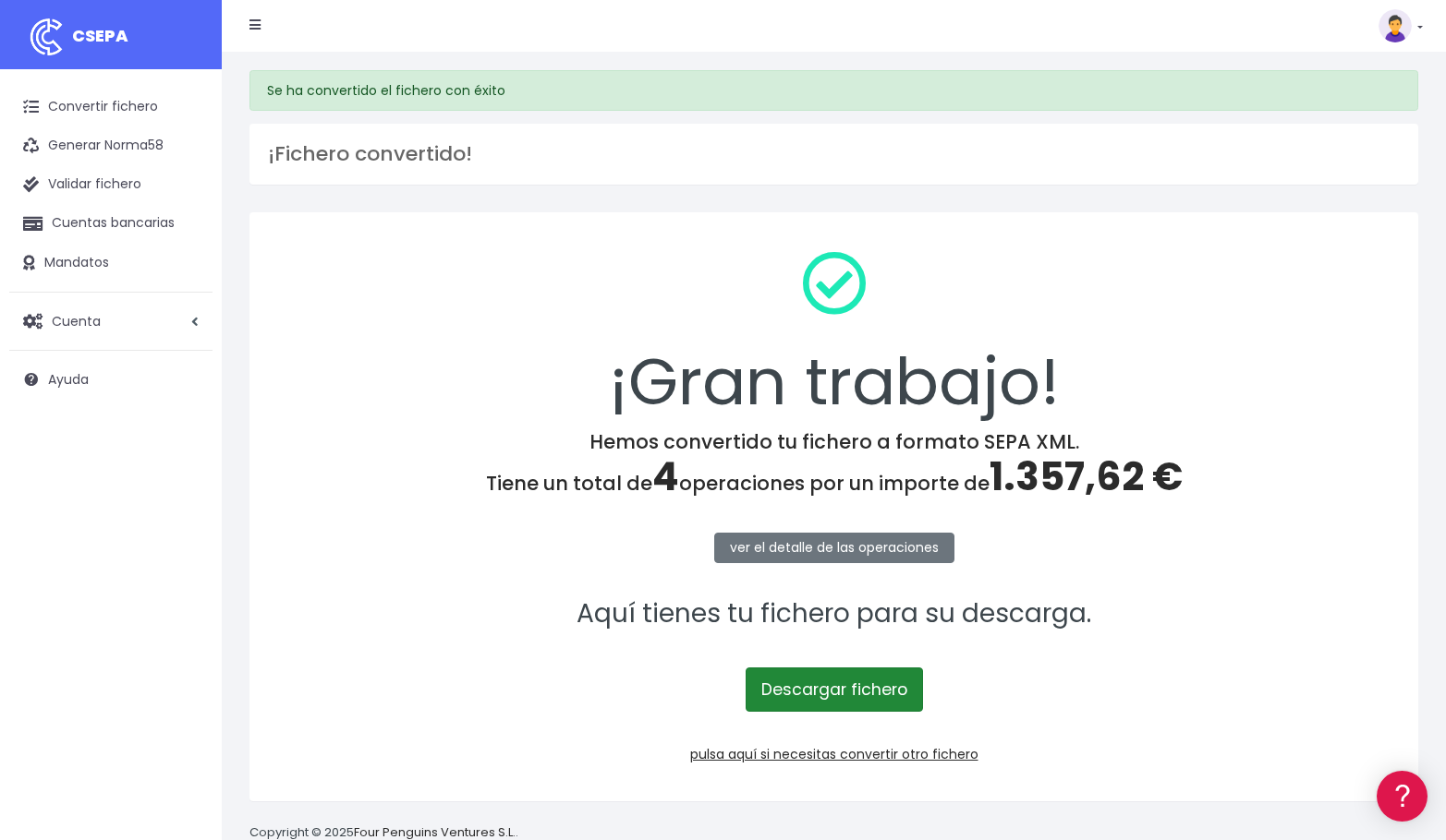
click at [841, 681] on link "Descargar fichero" at bounding box center [834, 689] width 177 height 45
click at [870, 752] on link "pulsa aquí si necesitas convertir otro fichero" at bounding box center [834, 754] width 288 height 19
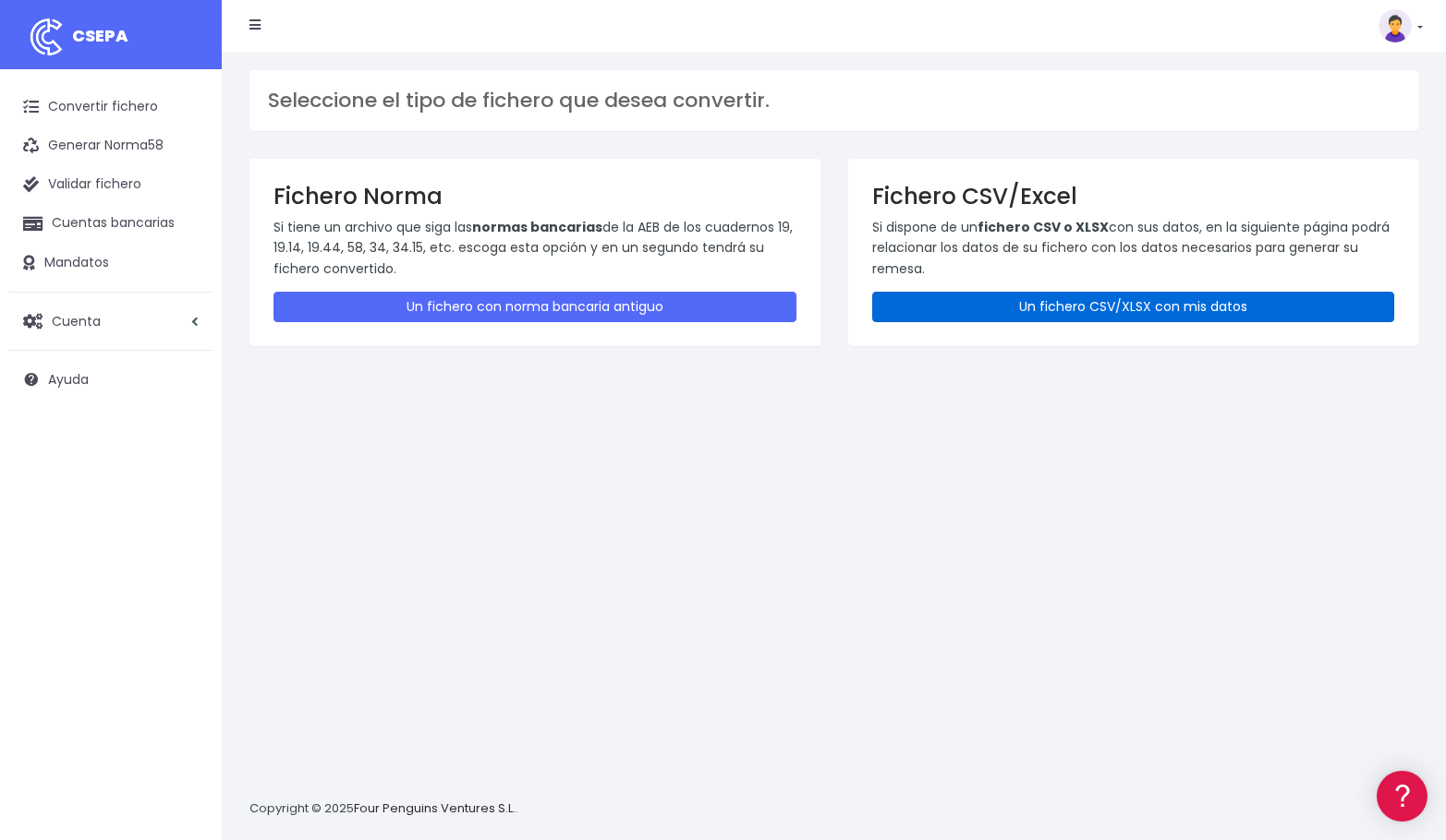
click at [1031, 301] on link "Un fichero CSV/XLSX con mis datos" at bounding box center [1134, 307] width 523 height 31
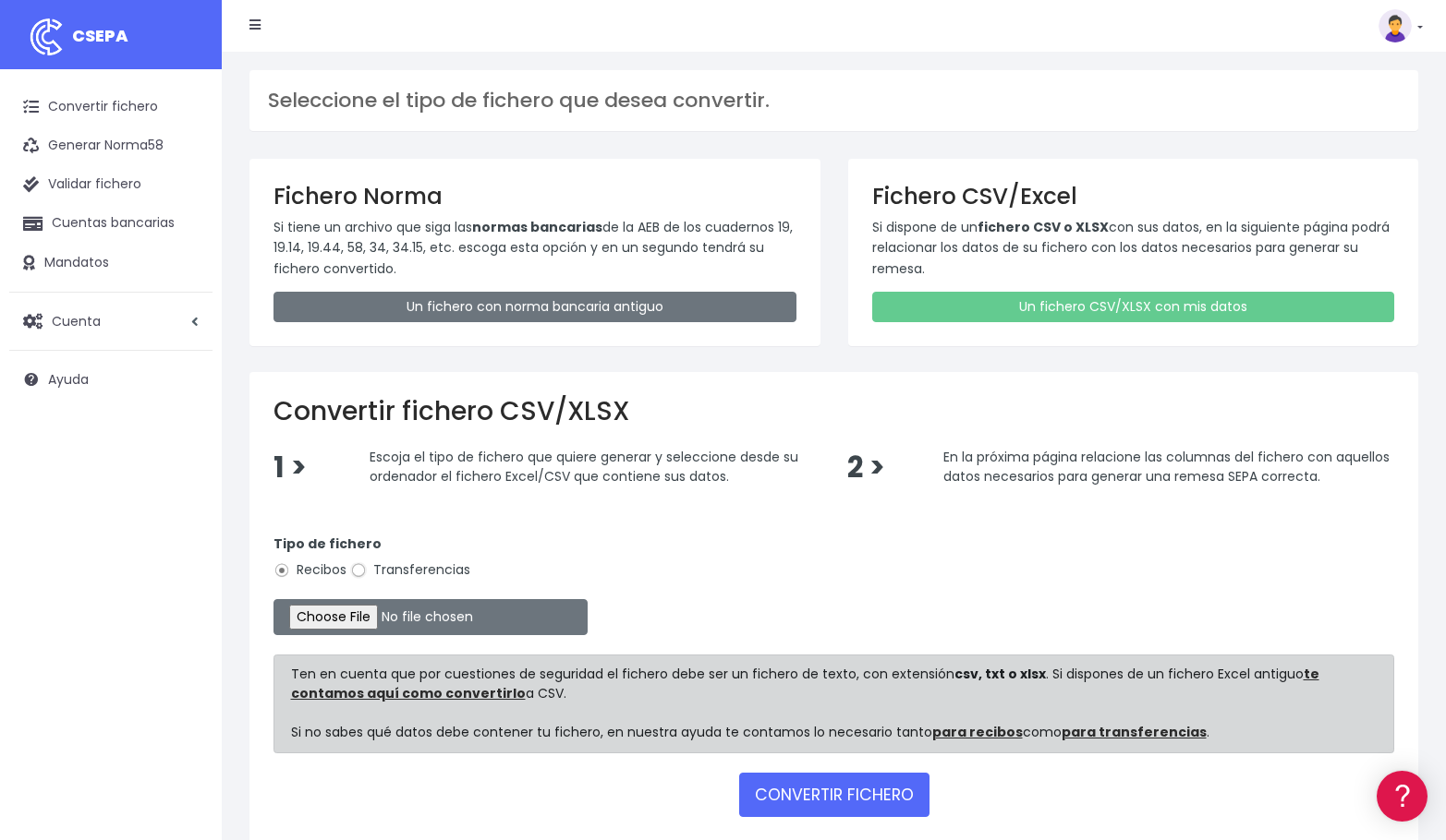
click at [359, 565] on input "Transferencias" at bounding box center [358, 571] width 17 height 17
radio input "true"
click at [387, 618] on input "file" at bounding box center [430, 617] width 314 height 36
type input "C:\fakepath\Phds090925.xlsx"
click at [844, 791] on button "CONVERTIR FICHERO" at bounding box center [834, 794] width 190 height 45
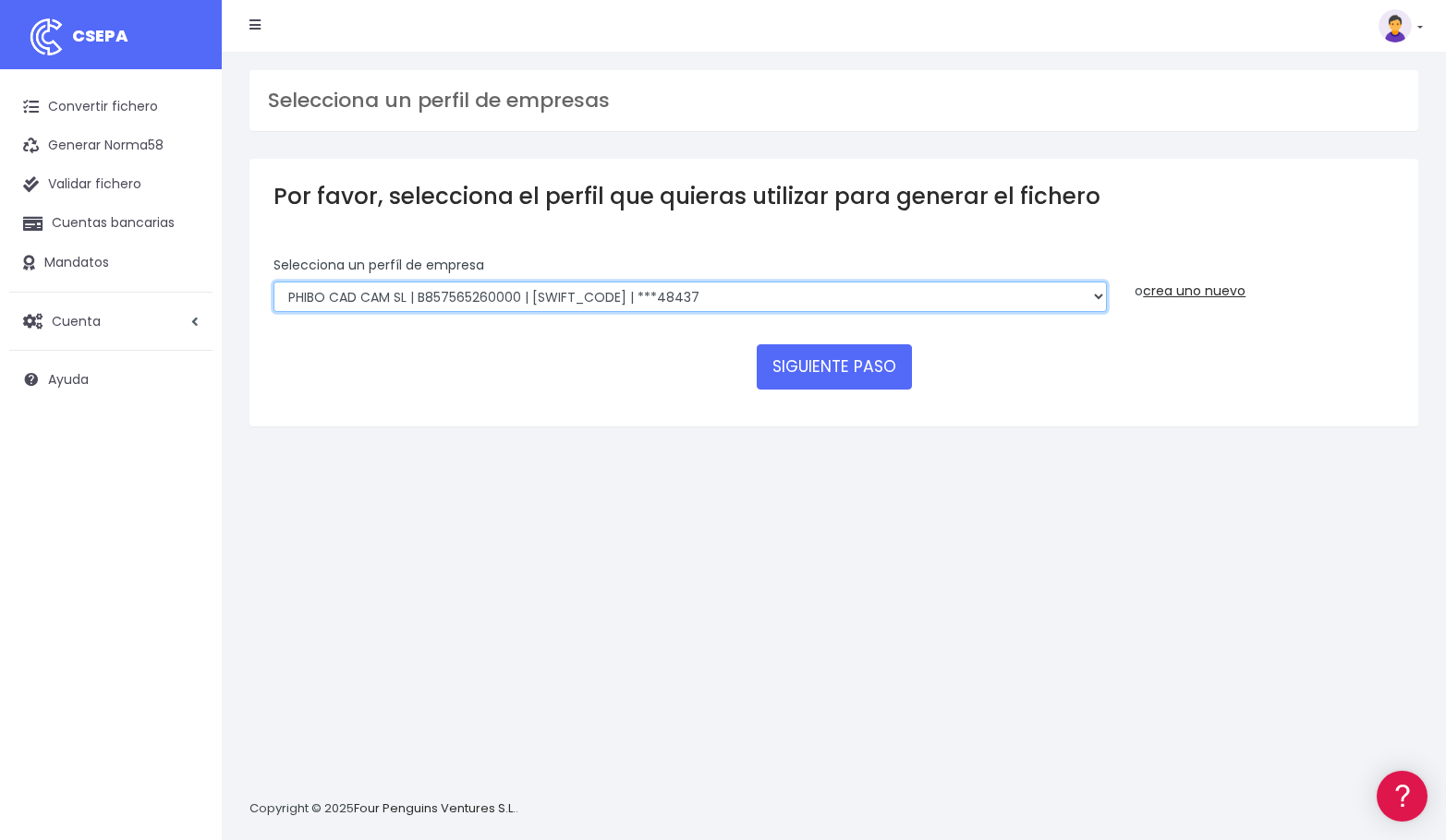
click at [381, 302] on select "EDESDEV | B32353443 | [SWIFT_CODE] | ***22399 SINELDENT | B85821528 | [SWIFT_CO…" at bounding box center [690, 297] width 834 height 32
select select "1669"
click at [274, 281] on select "EDESDEV | B32353443 | CAIXESBBXXX | ***22399 SINELDENT | B85821528 | CAIXESBBXX…" at bounding box center [690, 297] width 834 height 32
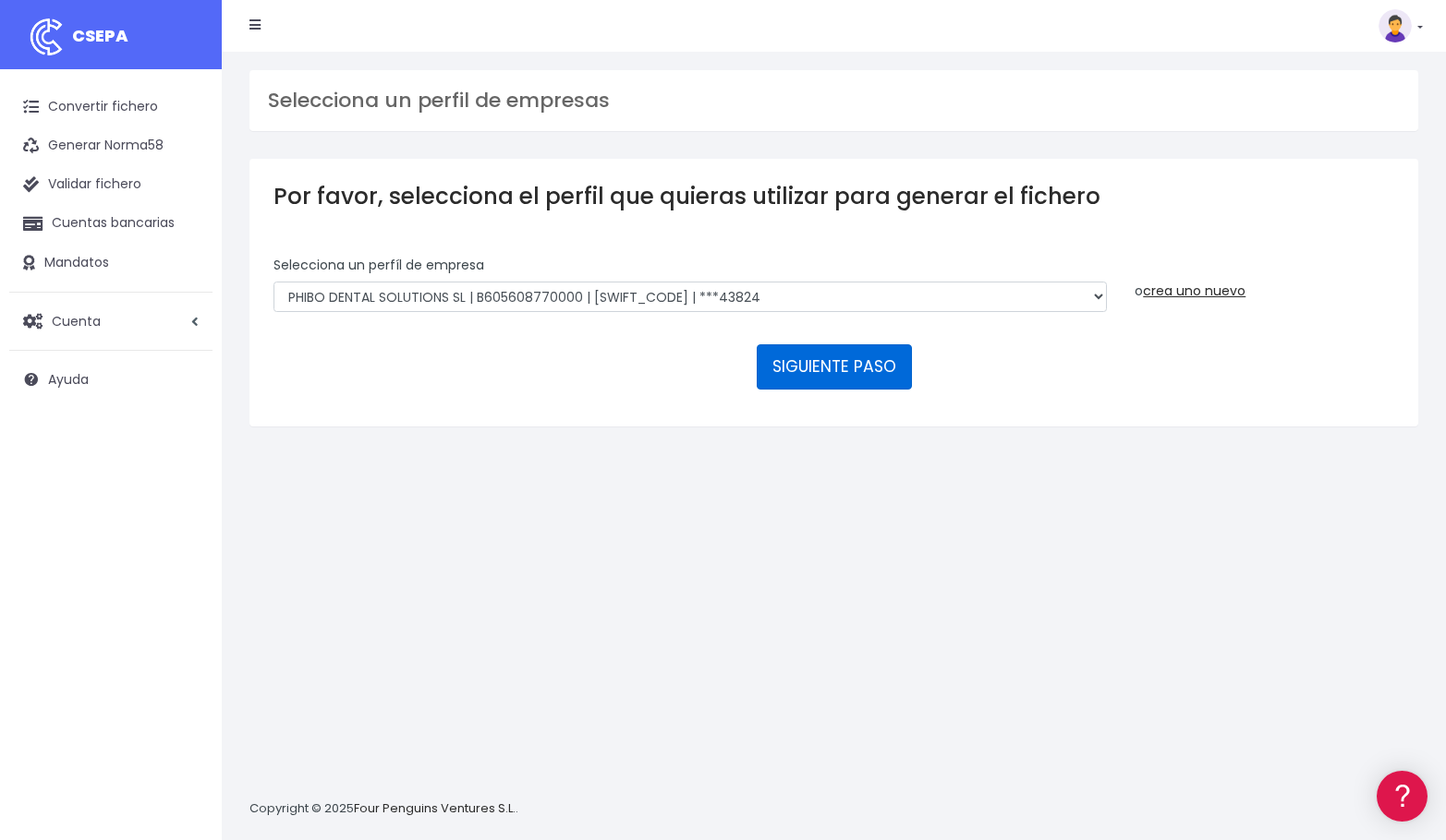
click at [825, 365] on button "SIGUIENTE PASO" at bounding box center [834, 367] width 156 height 45
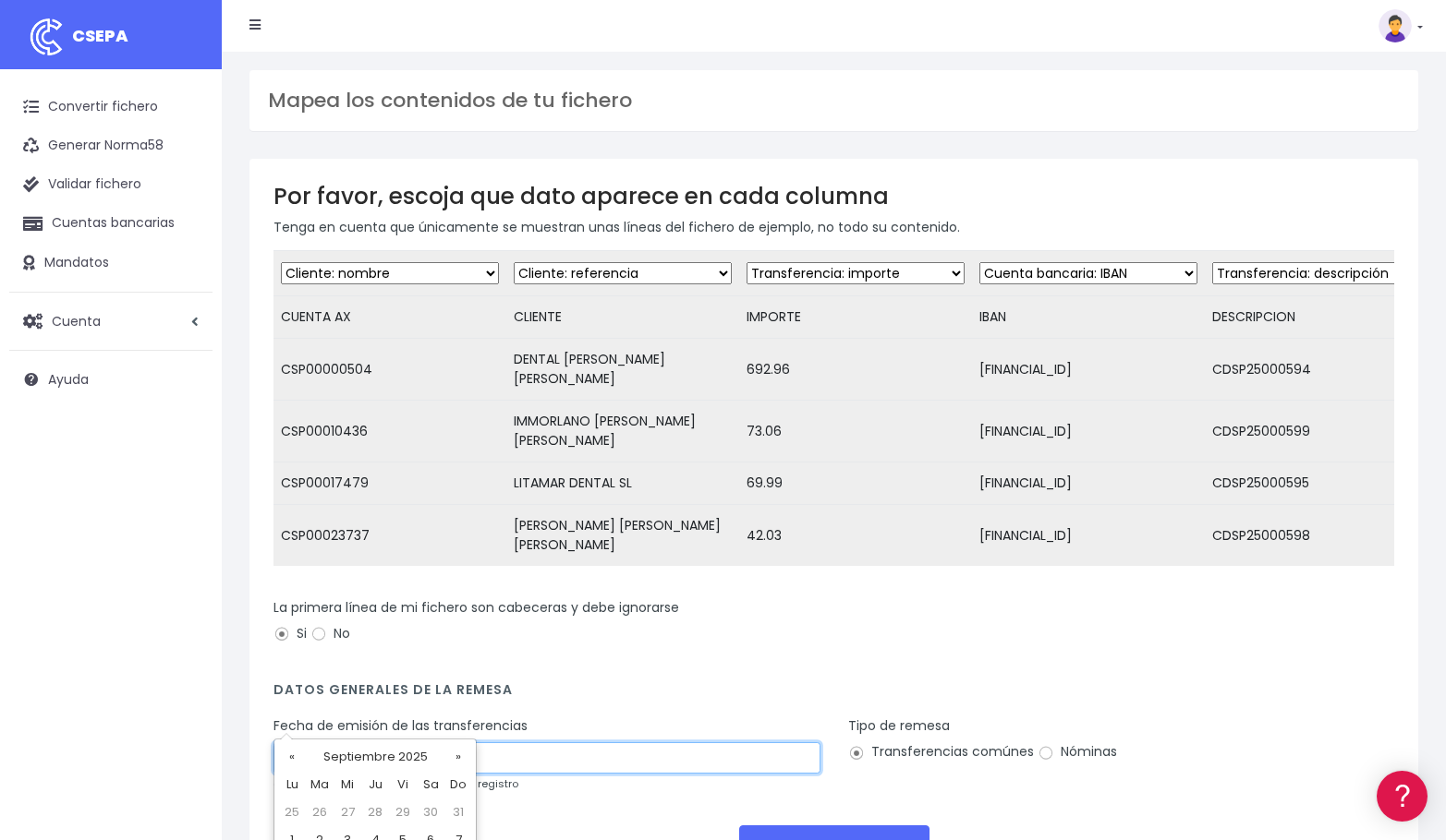
click at [361, 742] on input "[DATE]" at bounding box center [547, 758] width 547 height 32
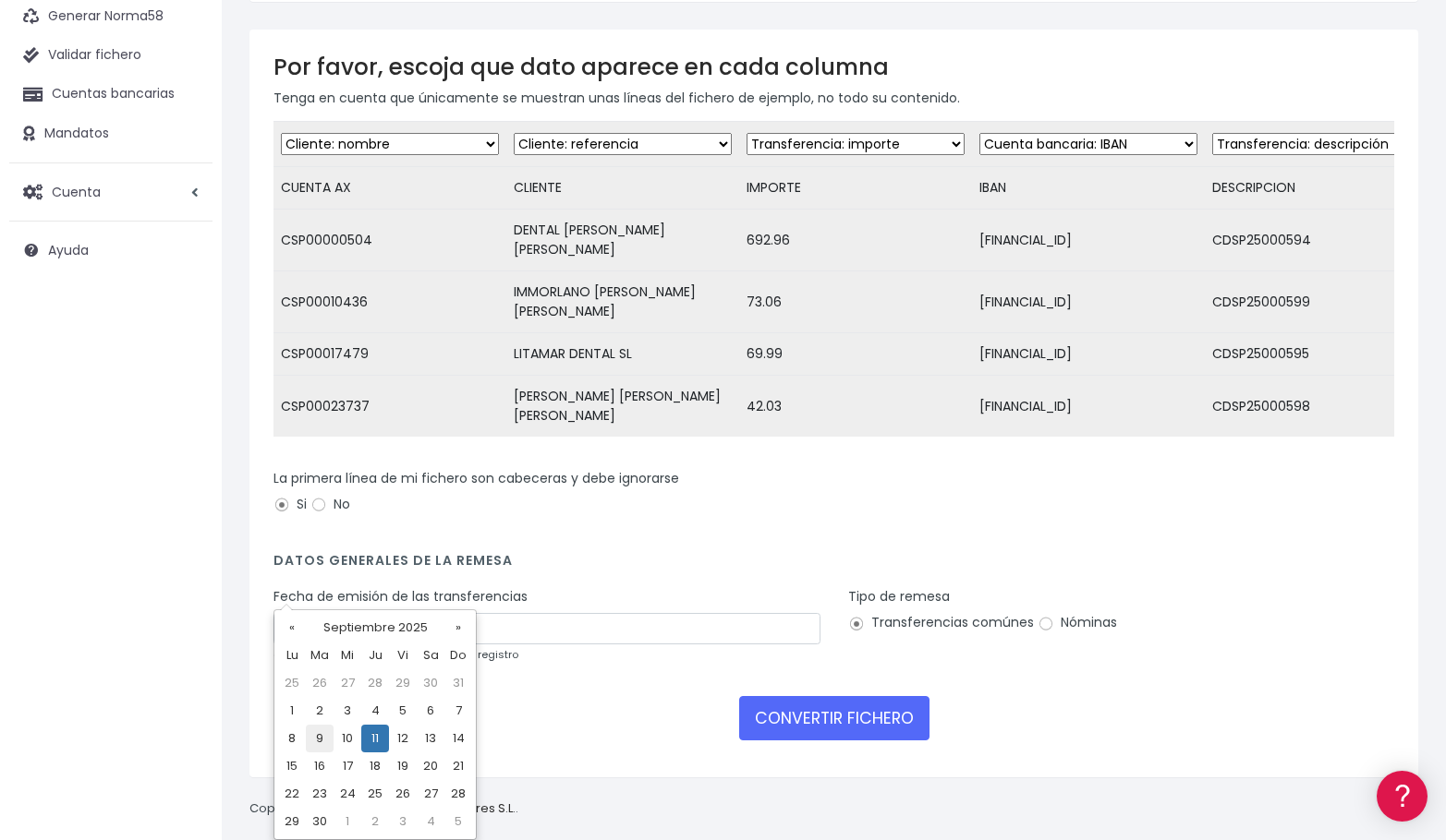
click at [321, 738] on td "9" at bounding box center [319, 739] width 28 height 28
type input "[DATE]"
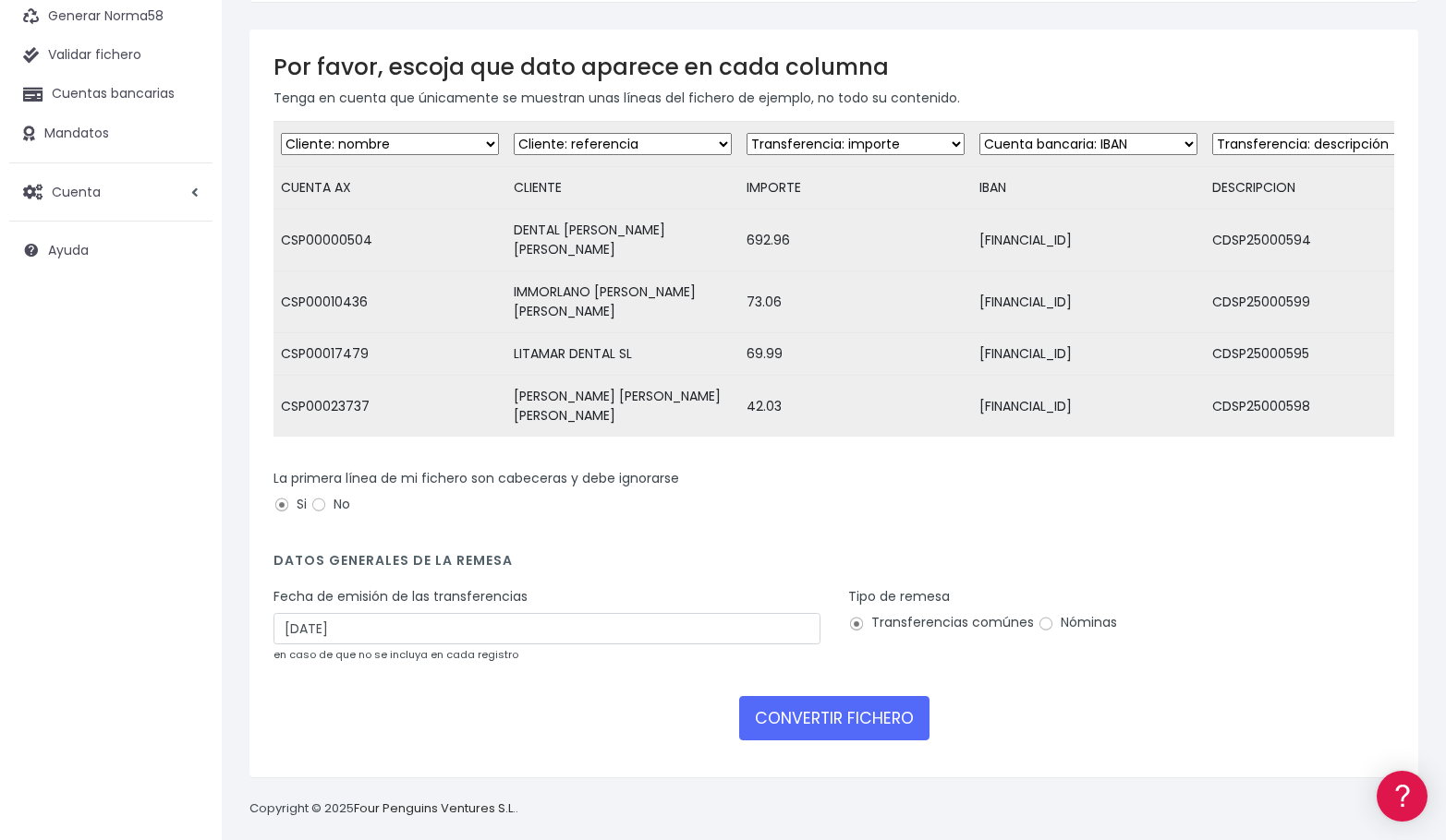
scroll to position [102, 0]
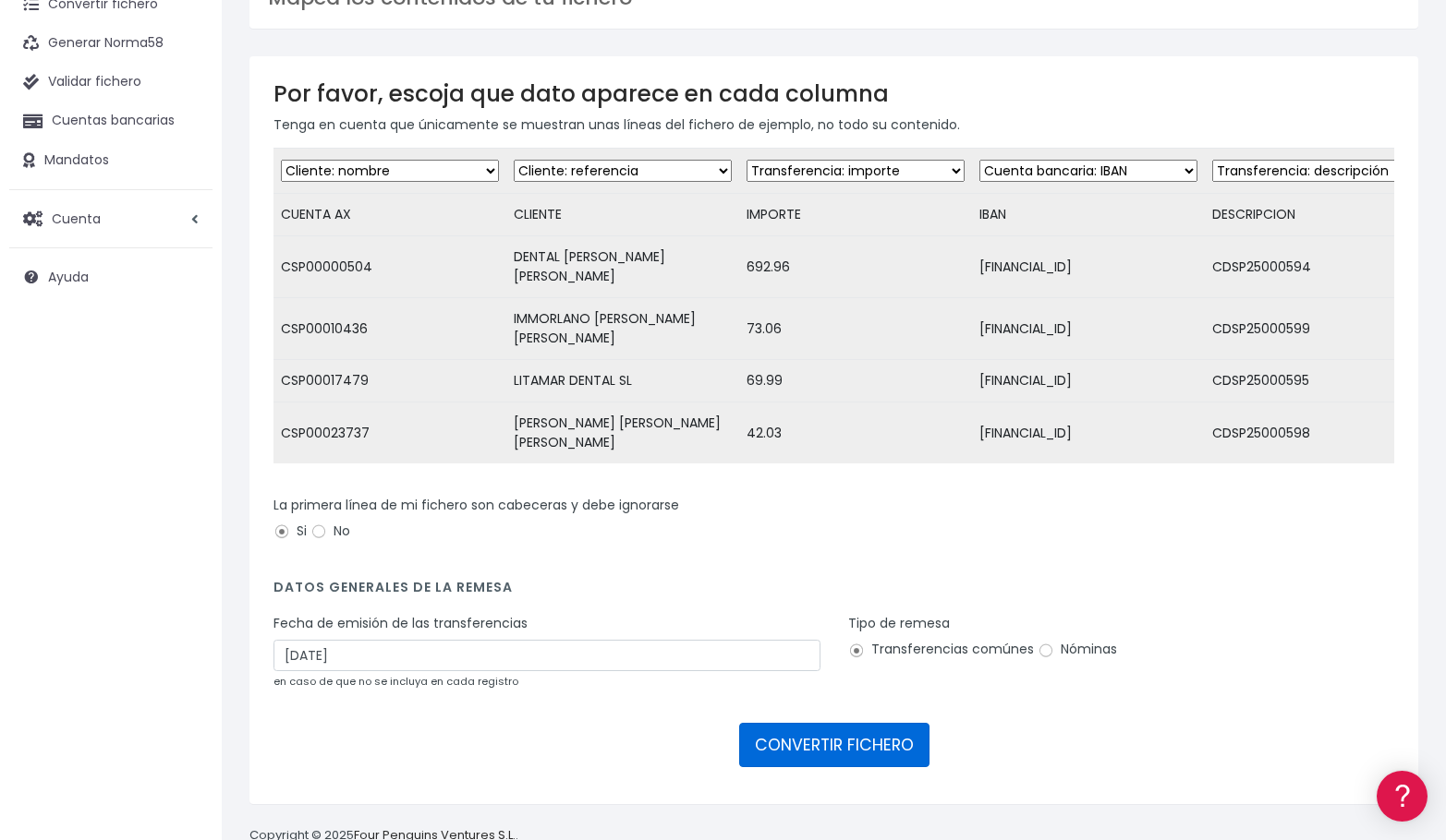
click at [862, 723] on button "CONVERTIR FICHERO" at bounding box center [834, 745] width 190 height 45
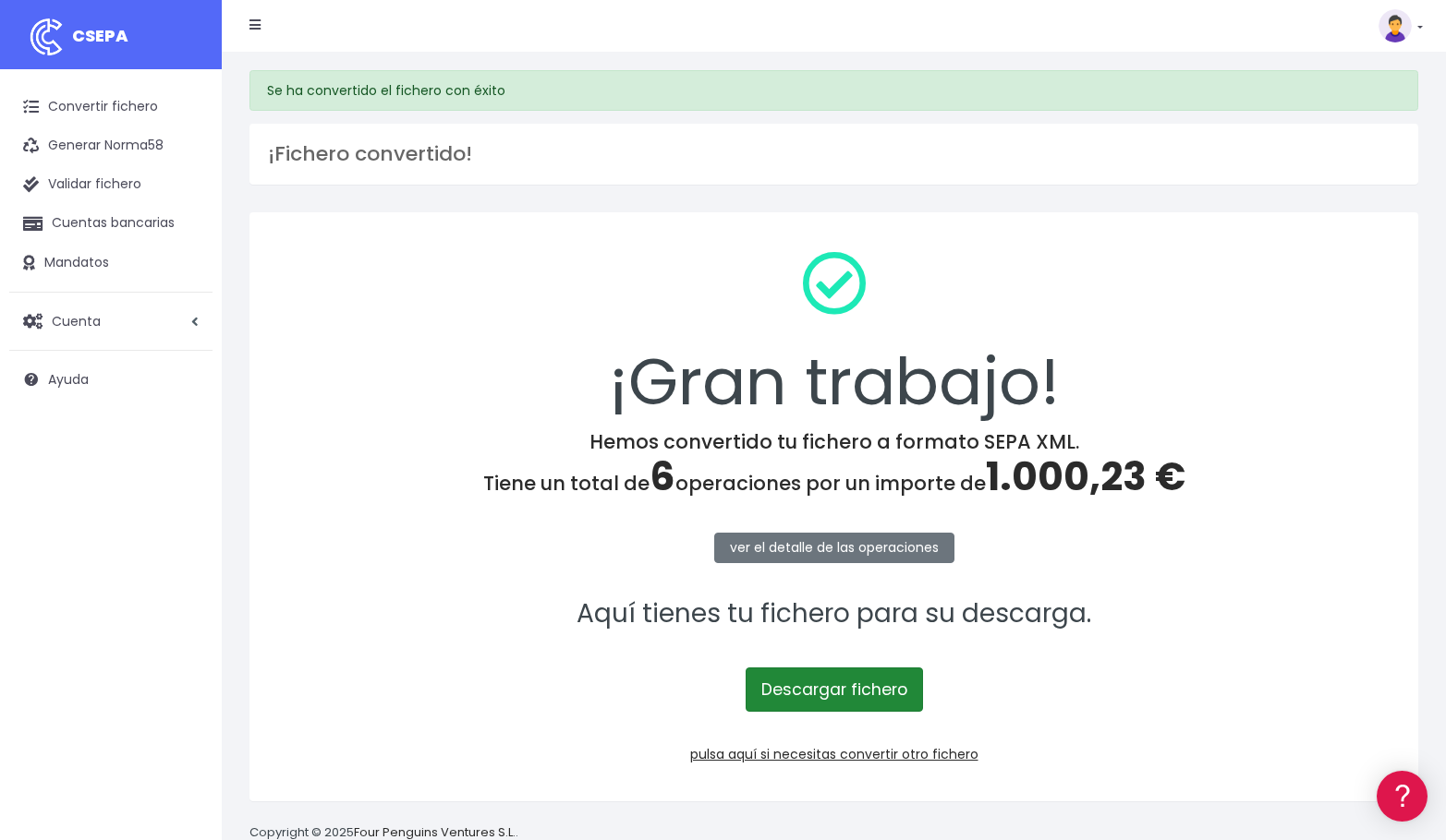
click at [795, 673] on link "Descargar fichero" at bounding box center [834, 689] width 177 height 45
click at [829, 755] on link "pulsa aquí si necesitas convertir otro fichero" at bounding box center [834, 754] width 288 height 19
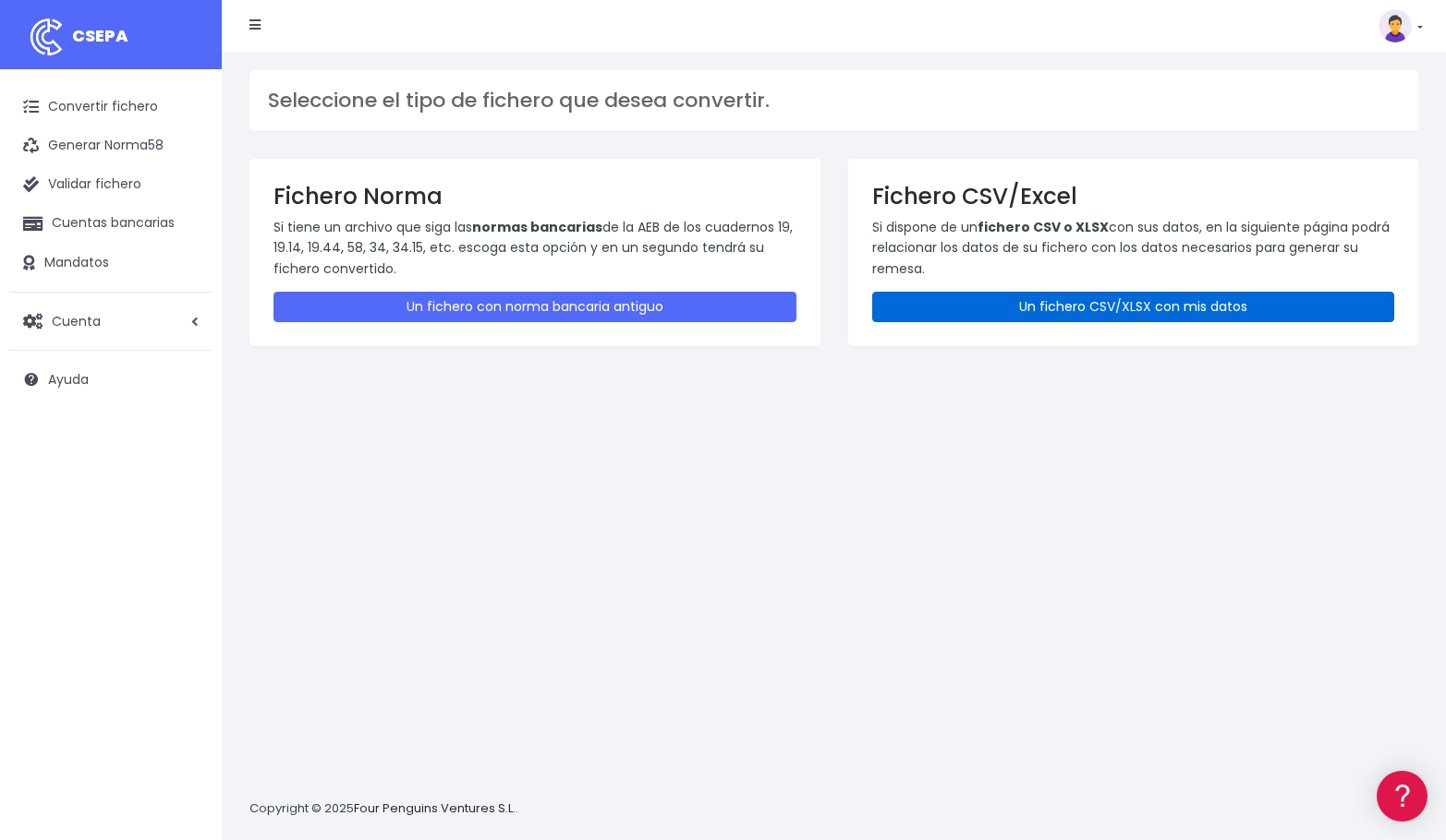
click at [1038, 308] on link "Un fichero CSV/XLSX con mis datos" at bounding box center [1134, 307] width 523 height 31
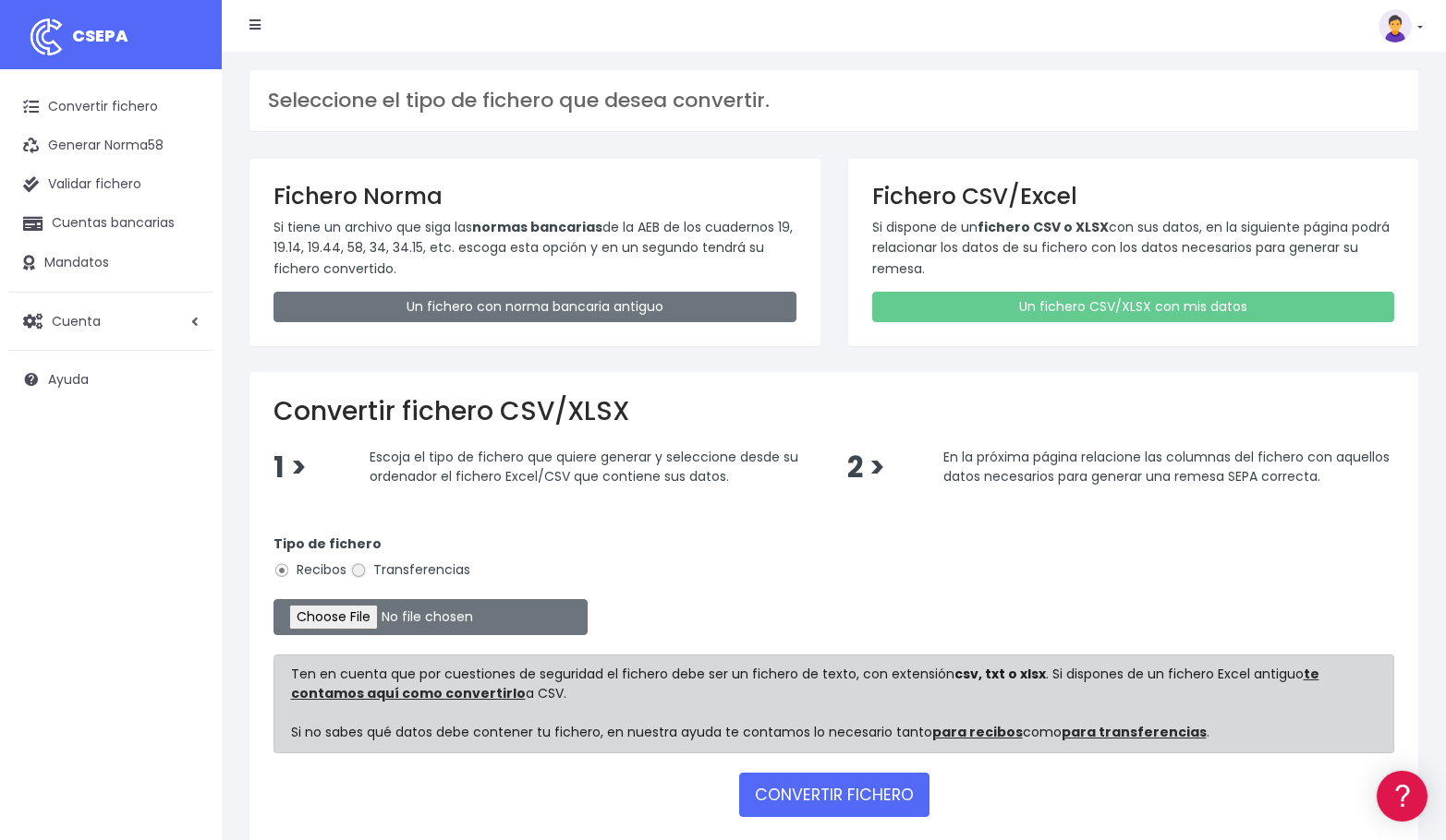
click at [358, 564] on input "Transferencias" at bounding box center [358, 571] width 17 height 17
radio input "true"
click at [381, 618] on input "file" at bounding box center [430, 617] width 314 height 36
type input "C:\fakepath\Sin090925.xlsx"
click at [850, 792] on button "CONVERTIR FICHERO" at bounding box center [834, 794] width 190 height 45
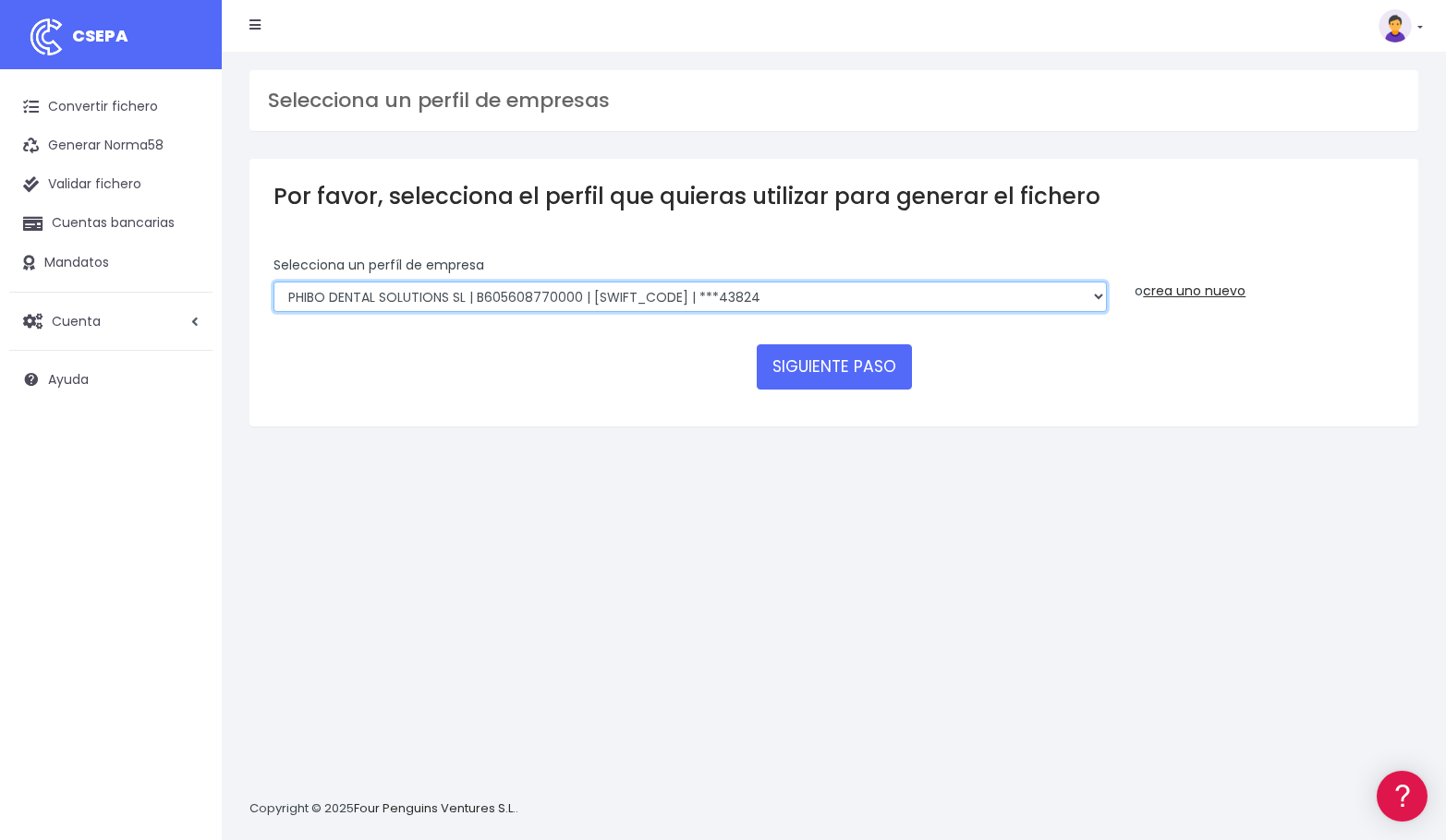
click at [662, 288] on select "EDESDEV | B32353443 | [SWIFT_CODE] | ***22399 SINELDENT | B85821528 | [SWIFT_CO…" at bounding box center [690, 297] width 834 height 32
drag, startPoint x: 582, startPoint y: 287, endPoint x: 588, endPoint y: 301, distance: 15.2
click at [583, 291] on select "EDESDEV | B32353443 | [SWIFT_CODE] | ***22399 SINELDENT | B85821528 | [SWIFT_CO…" at bounding box center [690, 297] width 834 height 32
select select "2148"
click at [274, 281] on select "EDESDEV | B32353443 | [SWIFT_CODE] | ***22399 SINELDENT | B85821528 | [SWIFT_CO…" at bounding box center [690, 297] width 834 height 32
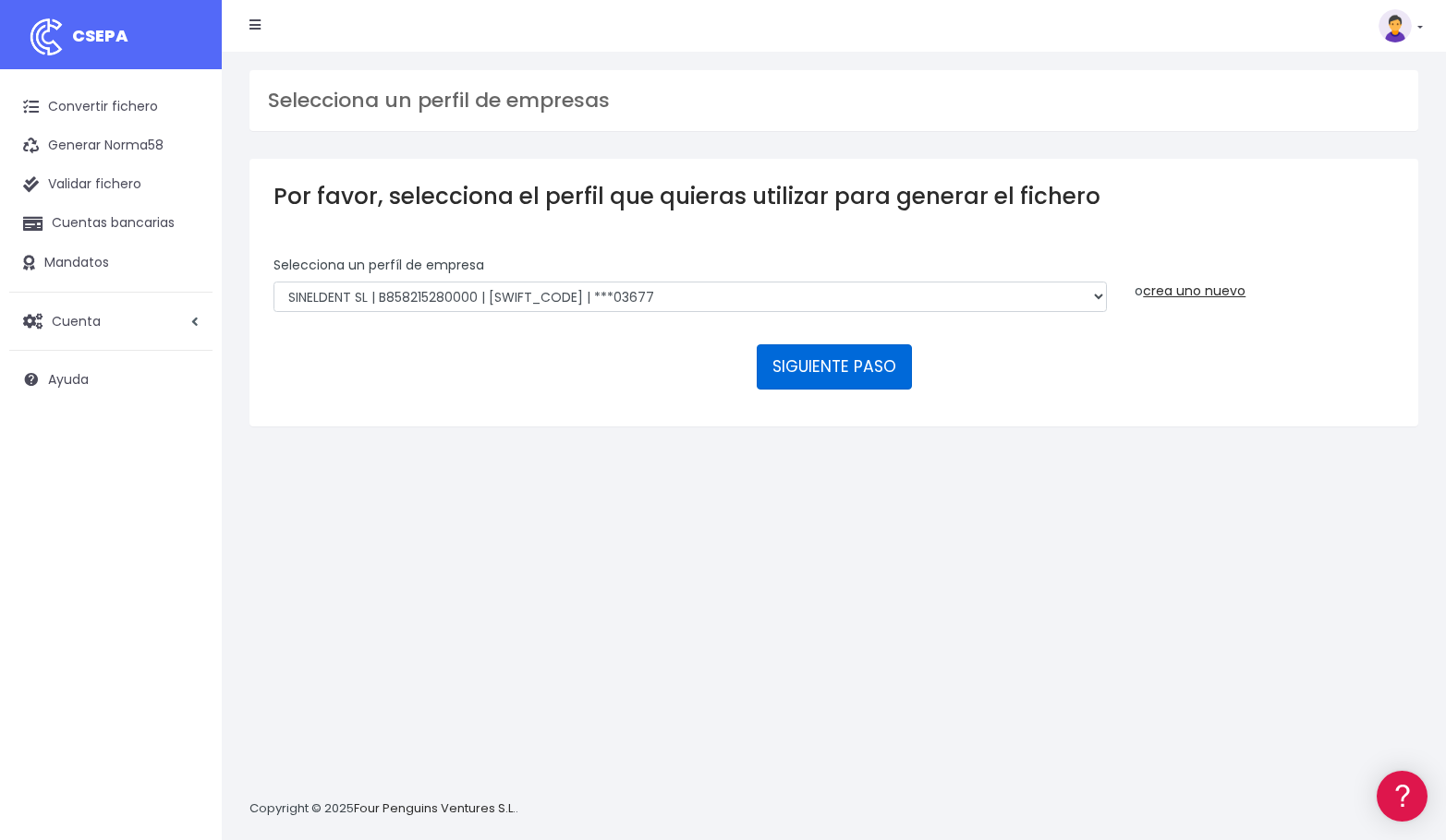
click at [806, 363] on button "SIGUIENTE PASO" at bounding box center [834, 367] width 156 height 45
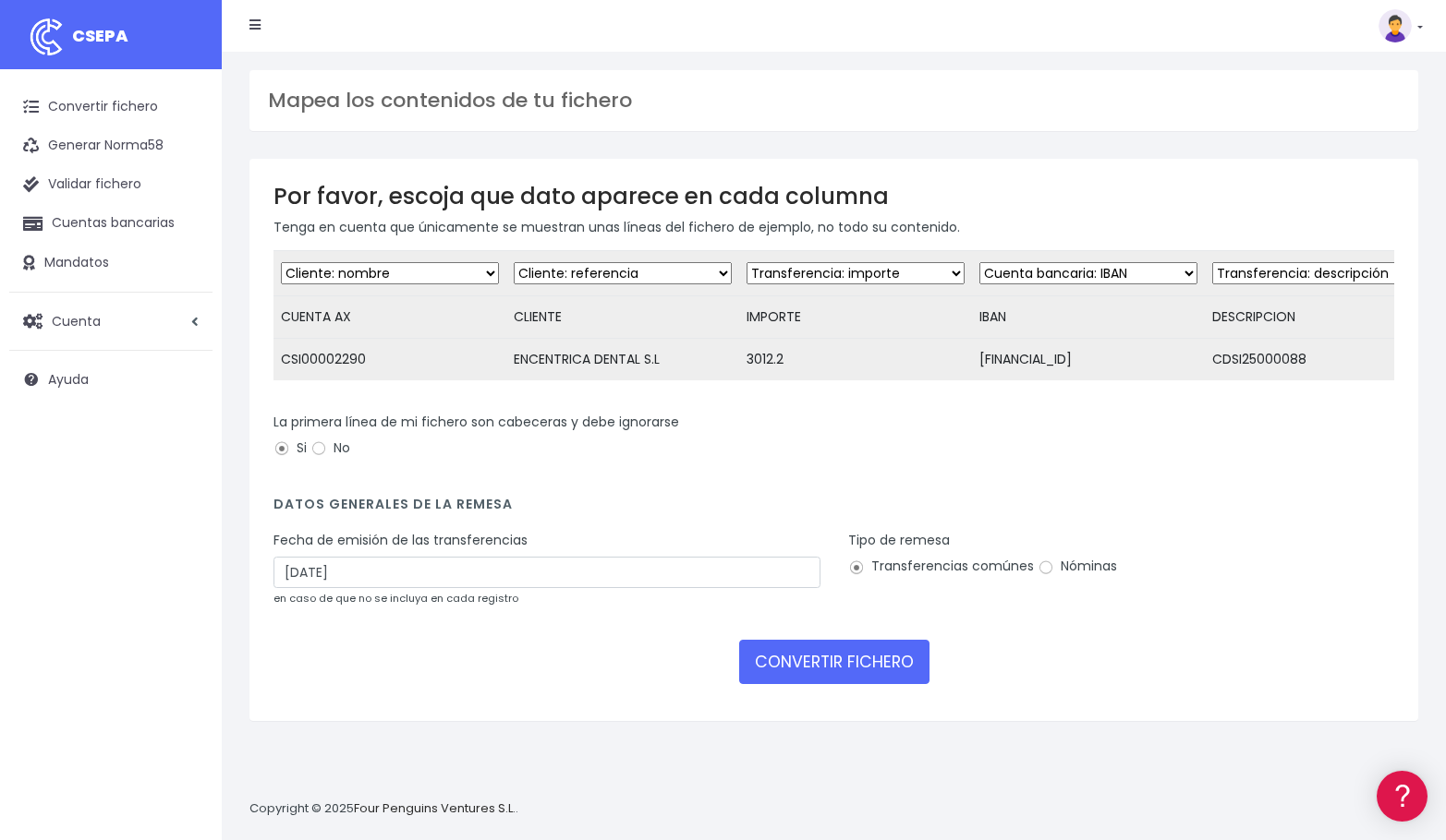
click at [325, 550] on label "Fecha de emisión de las transferencias" at bounding box center [400, 541] width 254 height 20
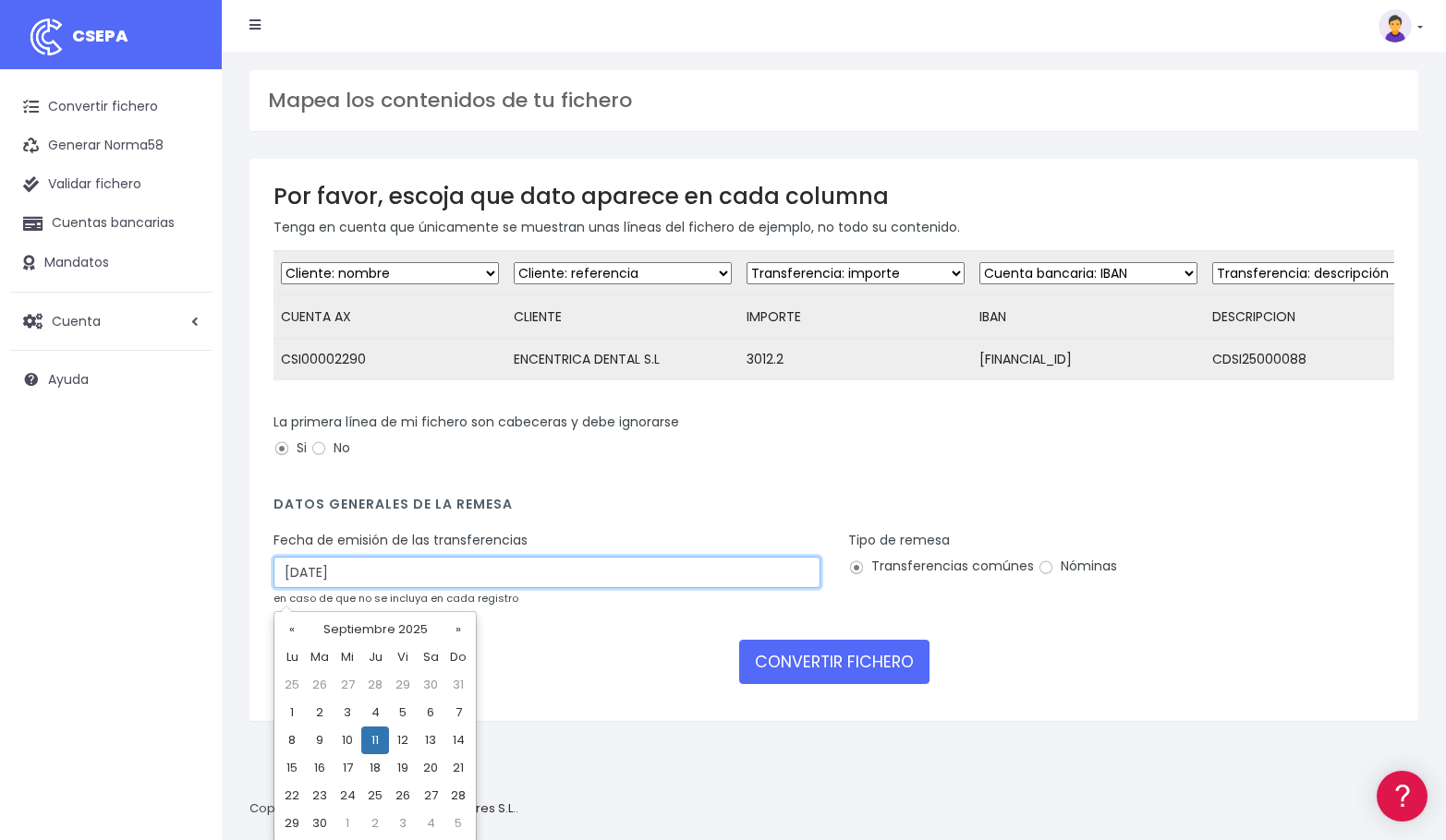
click at [354, 578] on input "[DATE]" at bounding box center [547, 573] width 547 height 32
click at [322, 741] on td "9" at bounding box center [319, 740] width 28 height 28
type input "[DATE]"
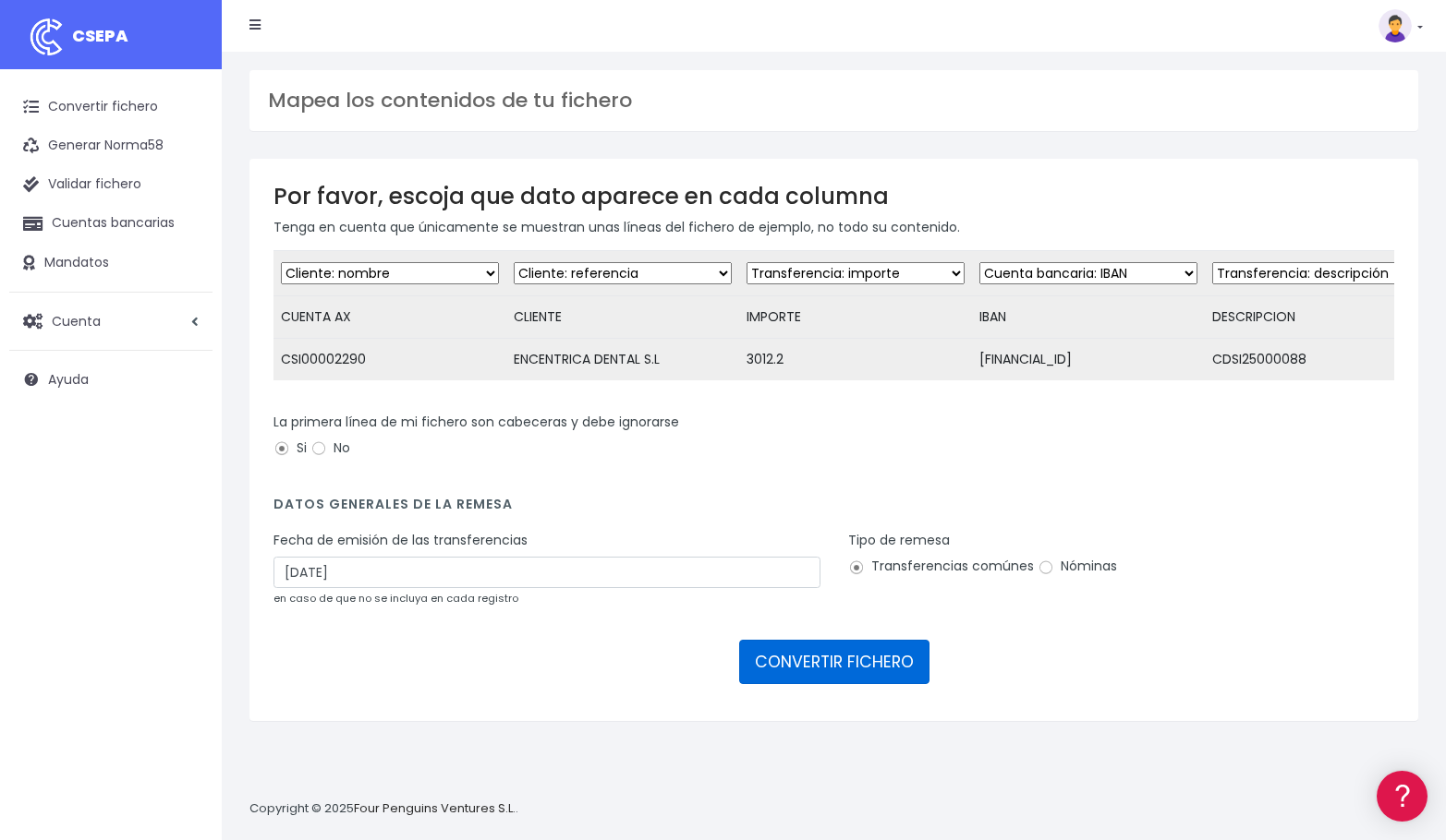
click at [797, 669] on button "CONVERTIR FICHERO" at bounding box center [834, 662] width 190 height 45
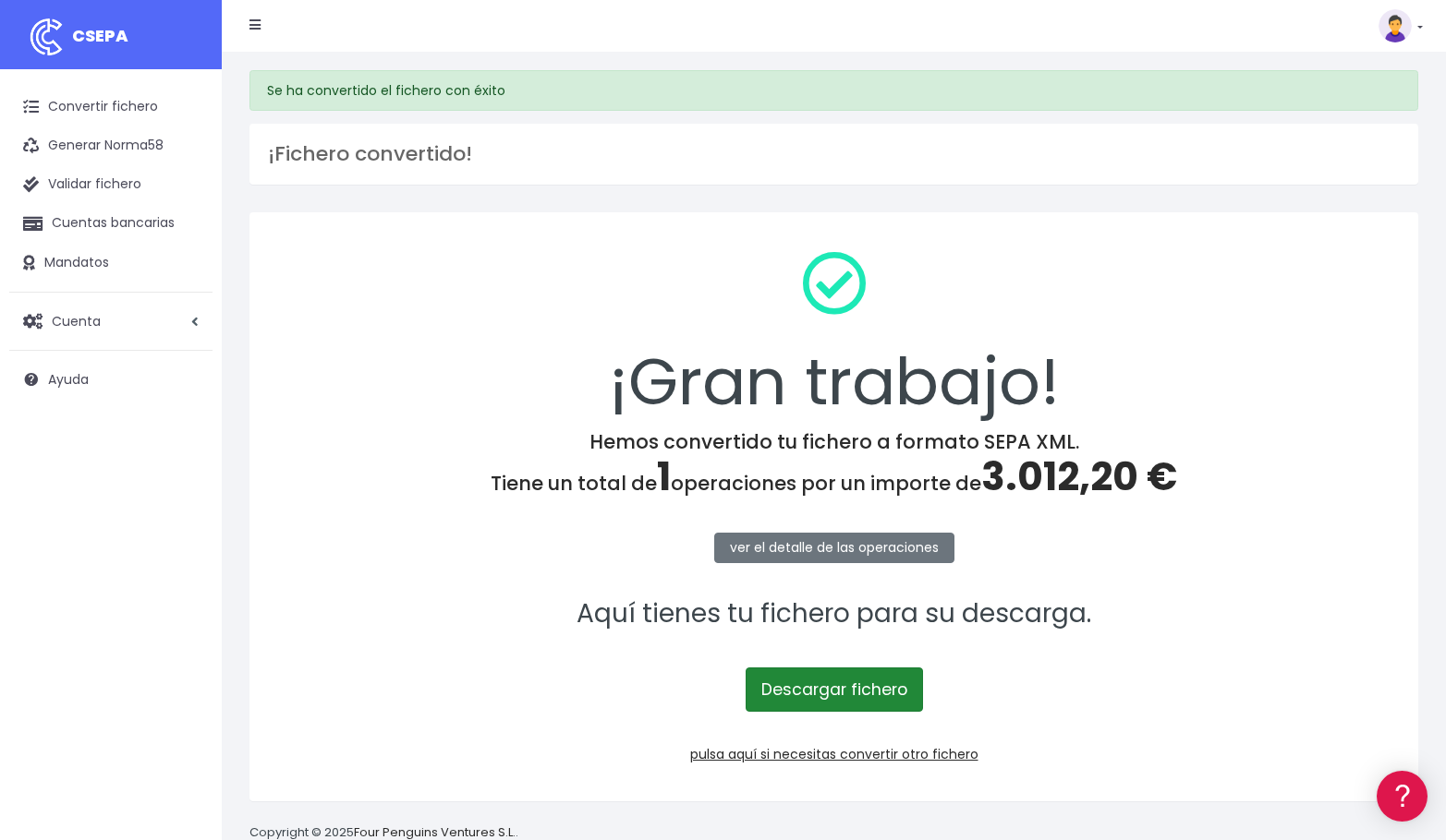
click at [832, 692] on link "Descargar fichero" at bounding box center [834, 689] width 177 height 45
click at [1418, 32] on link at bounding box center [1400, 26] width 45 height 34
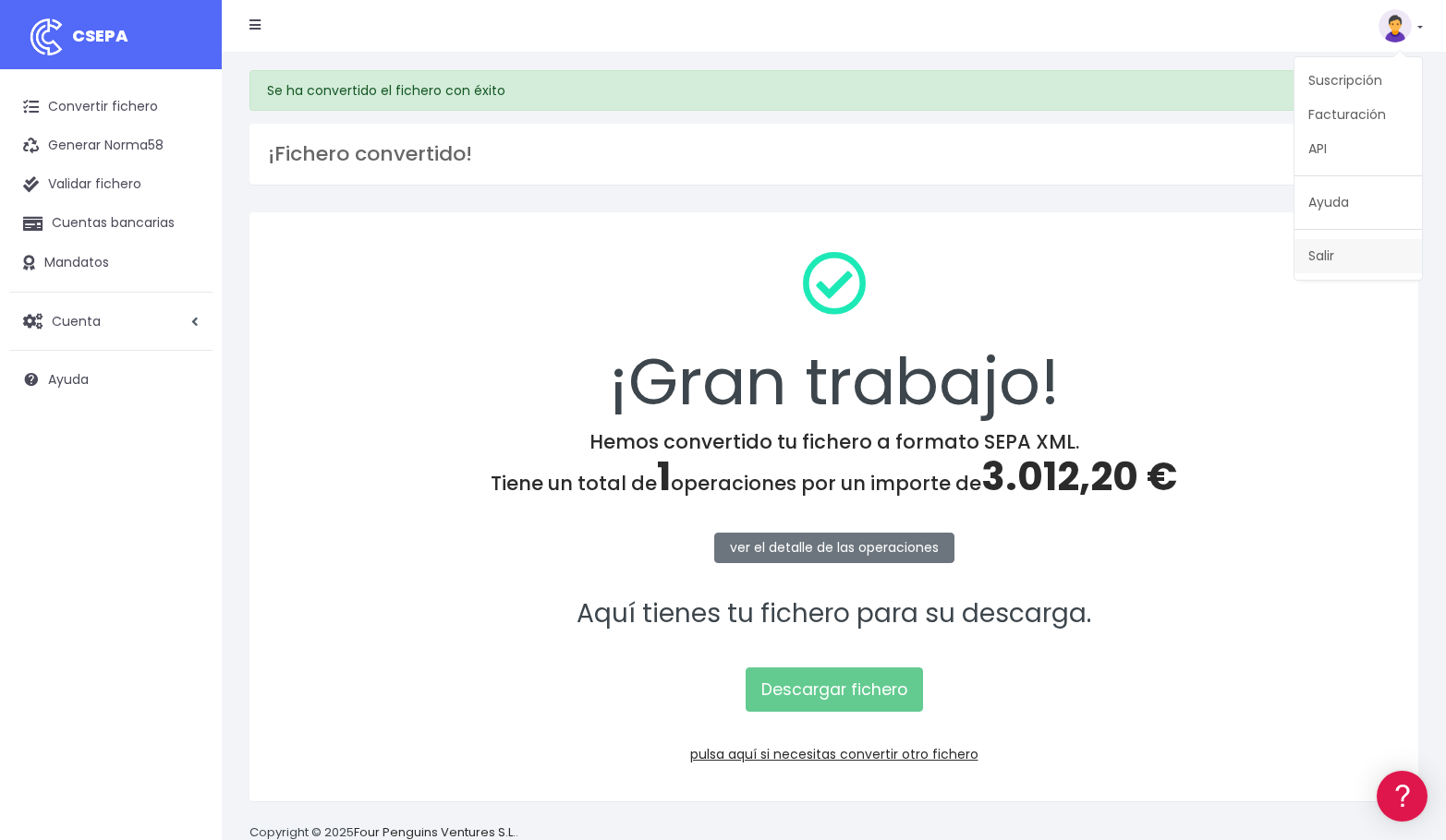
click at [1330, 256] on link "Salir" at bounding box center [1358, 256] width 128 height 34
